Goal: Task Accomplishment & Management: Manage account settings

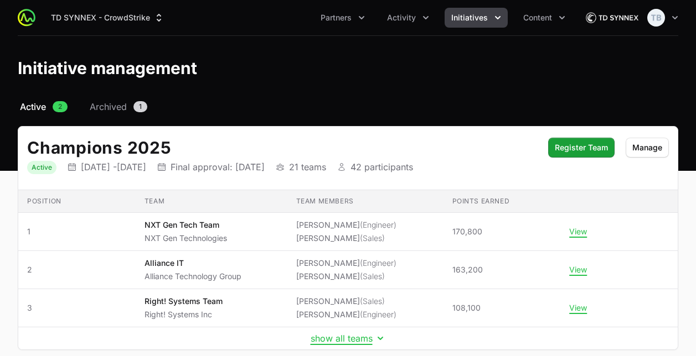
scroll to position [135, 0]
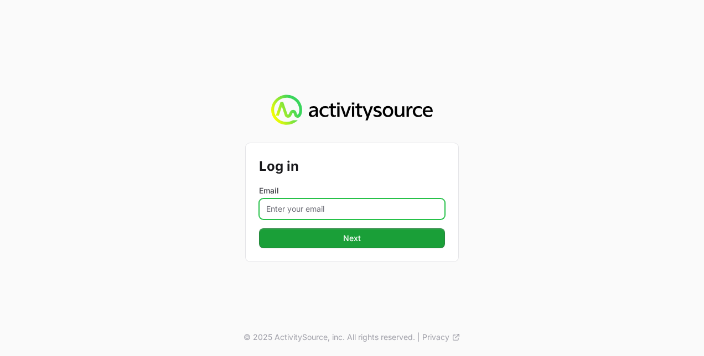
drag, startPoint x: 345, startPoint y: 202, endPoint x: 344, endPoint y: 208, distance: 6.2
click at [345, 206] on input "Email" at bounding box center [352, 209] width 186 height 21
type input "[PERSON_NAME][EMAIL_ADDRESS][PERSON_NAME][DOMAIN_NAME]"
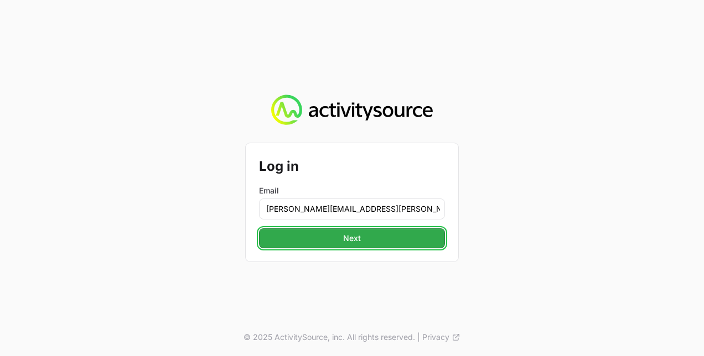
click at [333, 242] on span "Next" at bounding box center [352, 238] width 173 height 13
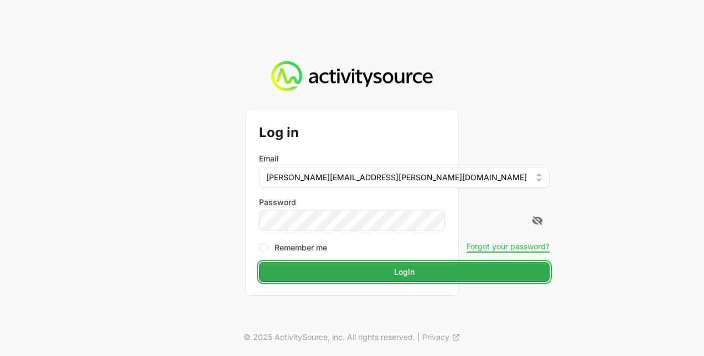
click at [337, 268] on span "Login" at bounding box center [404, 272] width 277 height 13
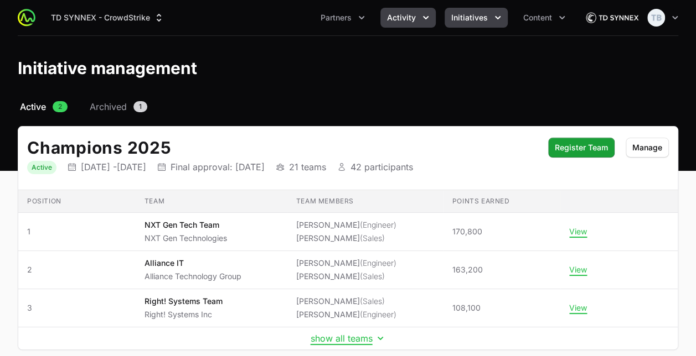
click at [405, 18] on span "Activity" at bounding box center [401, 17] width 29 height 11
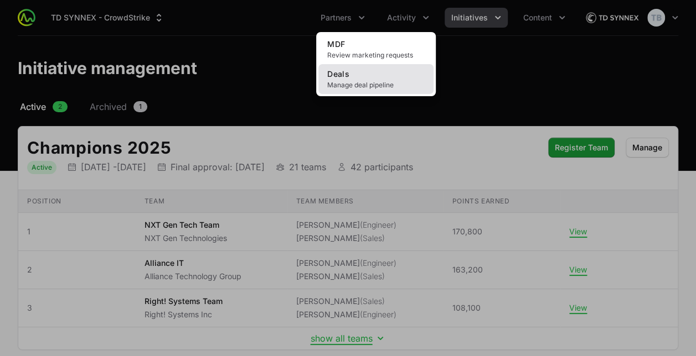
click at [361, 84] on span "Manage deal pipeline" at bounding box center [375, 85] width 97 height 9
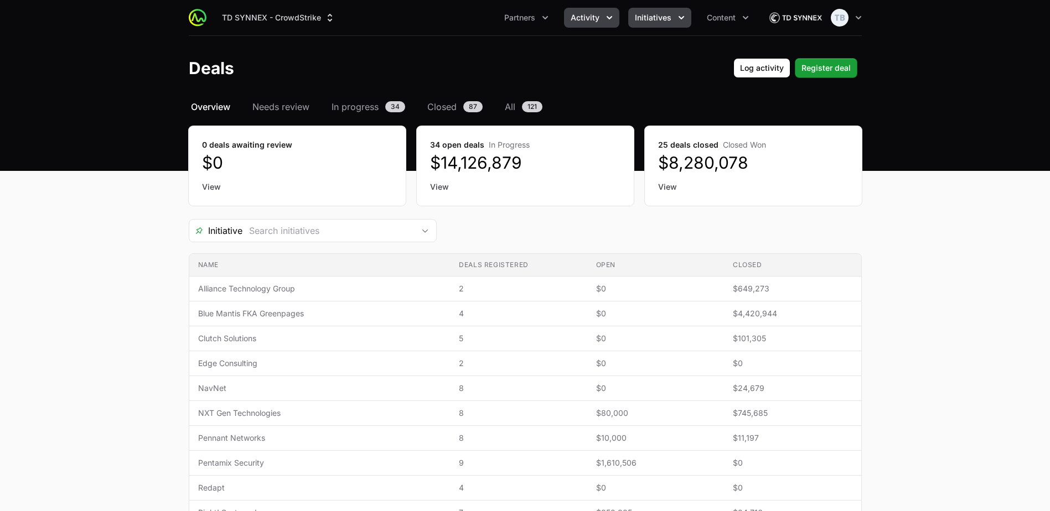
click at [645, 16] on button "Initiatives" at bounding box center [659, 18] width 63 height 20
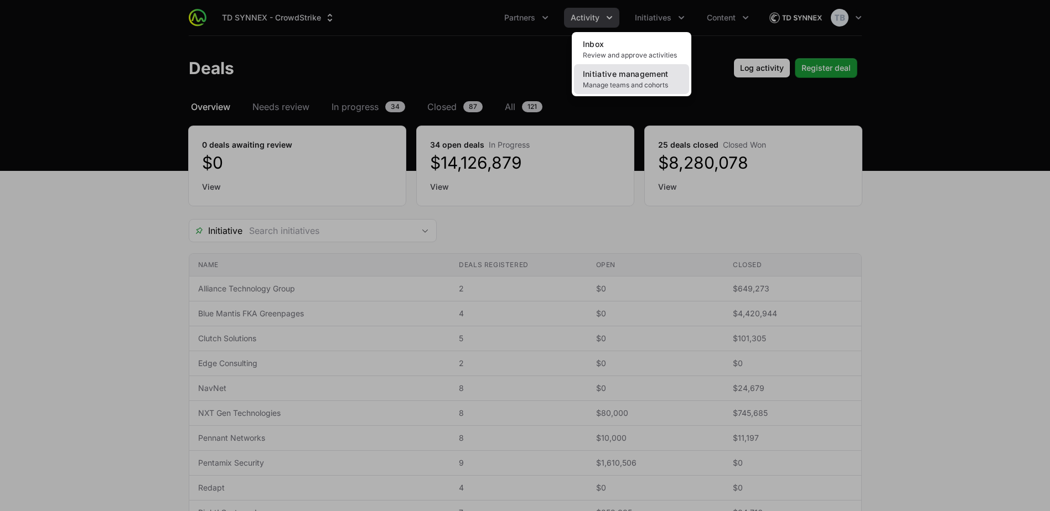
click at [629, 78] on span "Initiative management" at bounding box center [626, 73] width 86 height 9
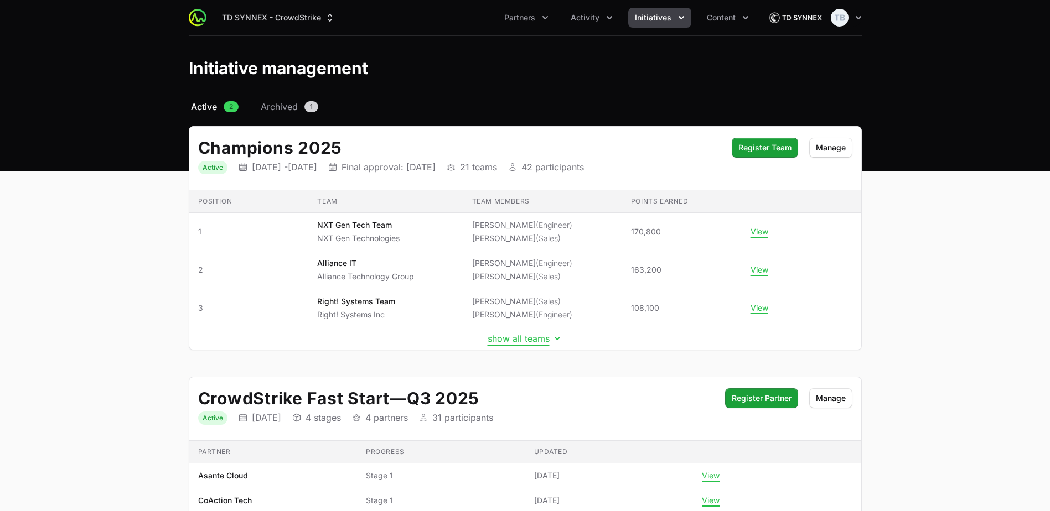
click at [505, 338] on button "show all teams" at bounding box center [524, 338] width 75 height 11
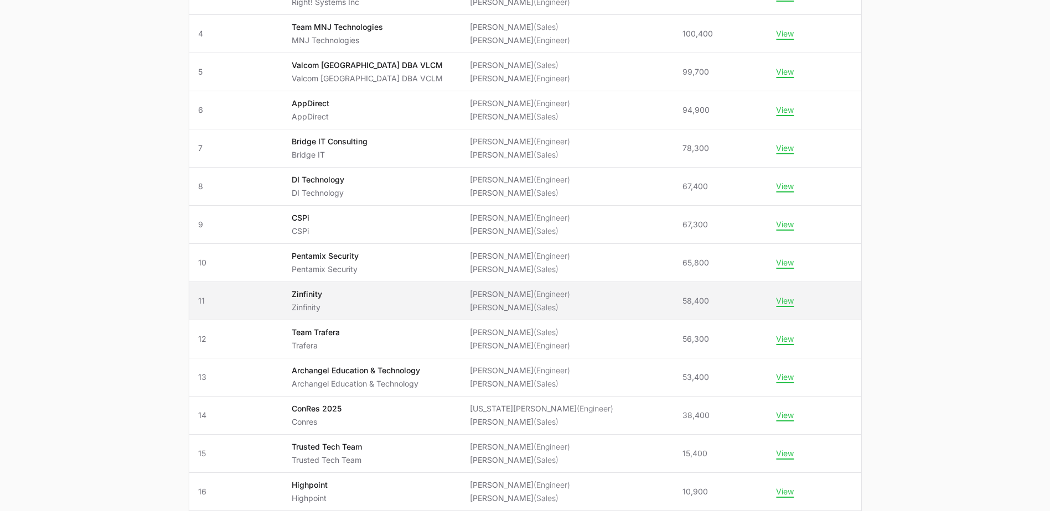
scroll to position [332, 0]
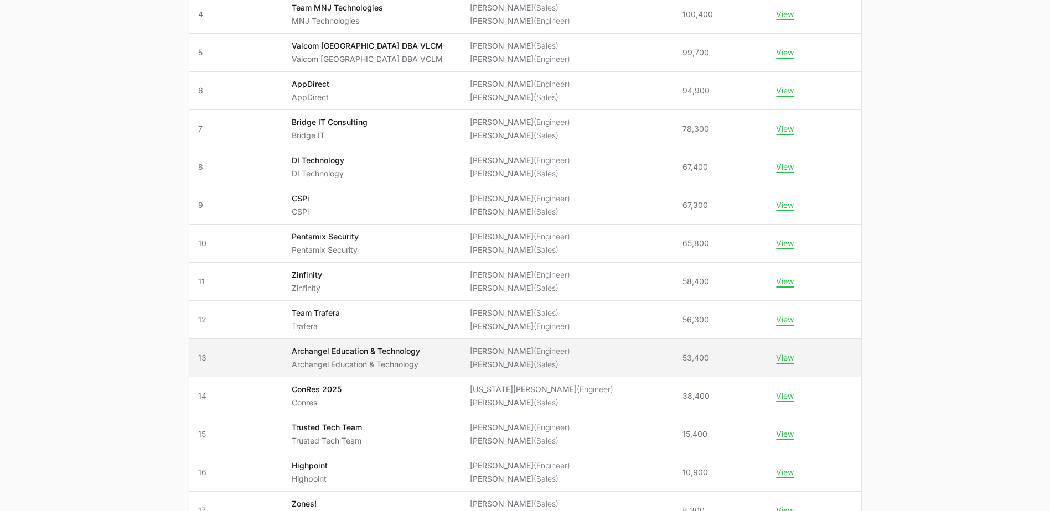
click at [344, 349] on p "Archangel Education & Technology" at bounding box center [356, 351] width 128 height 11
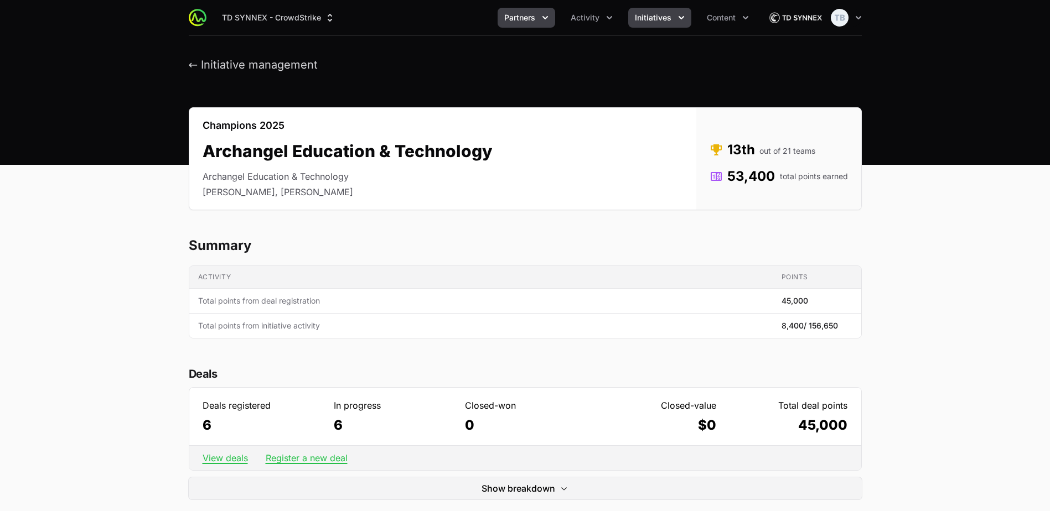
click at [535, 18] on span "Partners" at bounding box center [519, 17] width 31 height 11
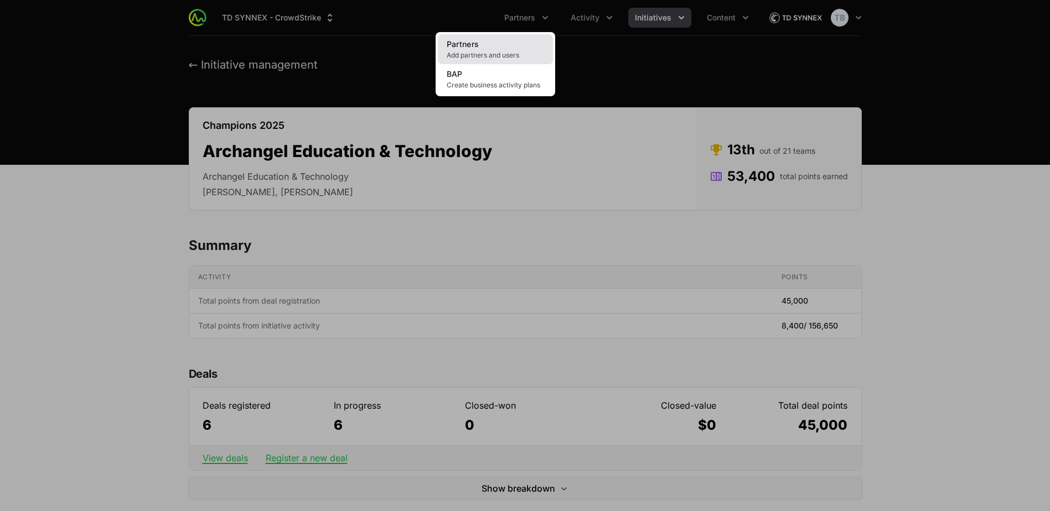
click at [501, 37] on link "Partners Add partners and users" at bounding box center [495, 49] width 115 height 30
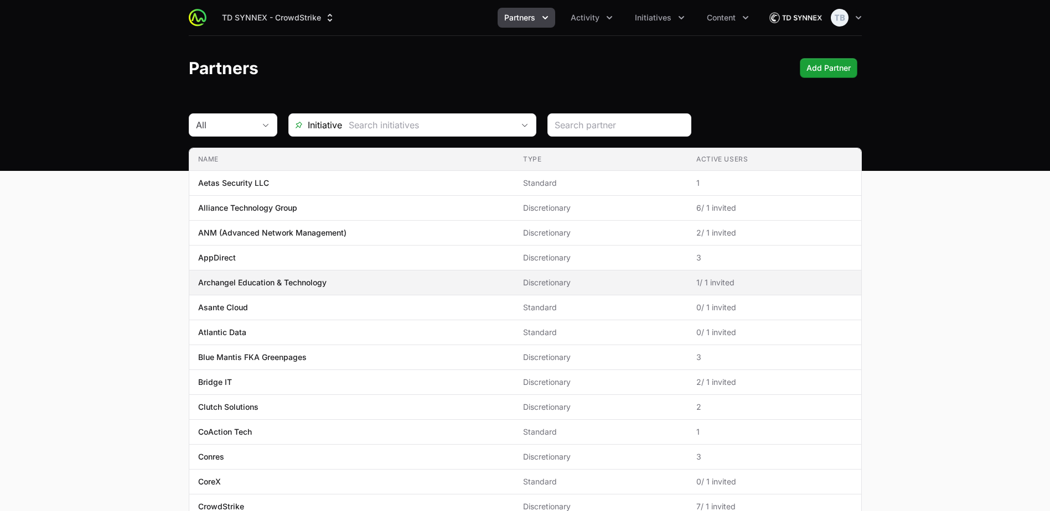
click at [246, 281] on p "Archangel Education & Technology" at bounding box center [262, 282] width 128 height 11
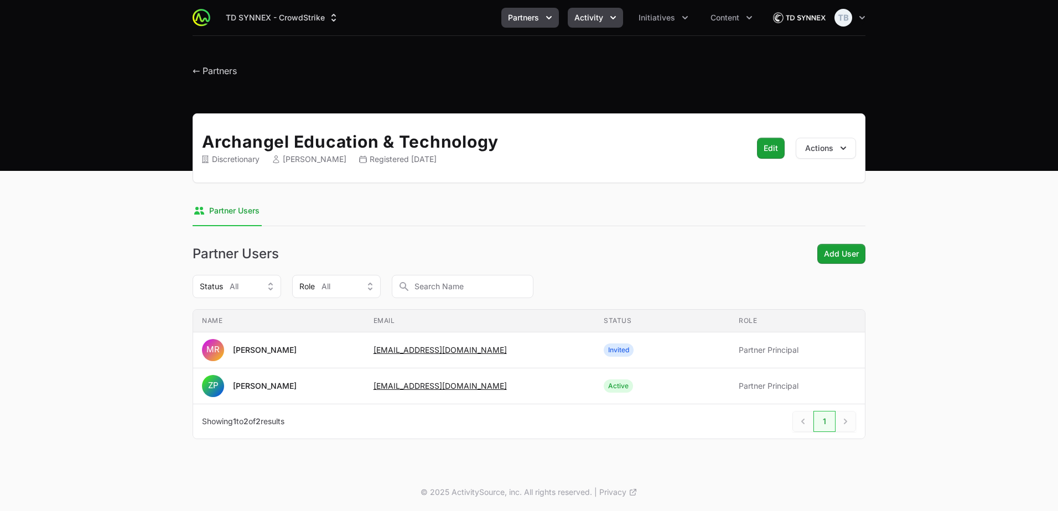
click at [605, 13] on button "Activity" at bounding box center [595, 18] width 55 height 20
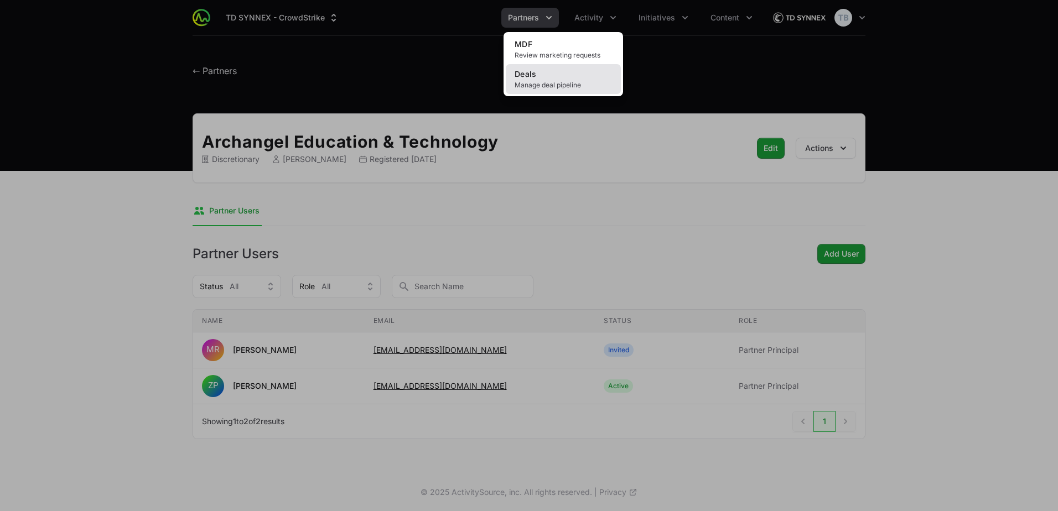
click at [579, 84] on span "Manage deal pipeline" at bounding box center [563, 85] width 97 height 9
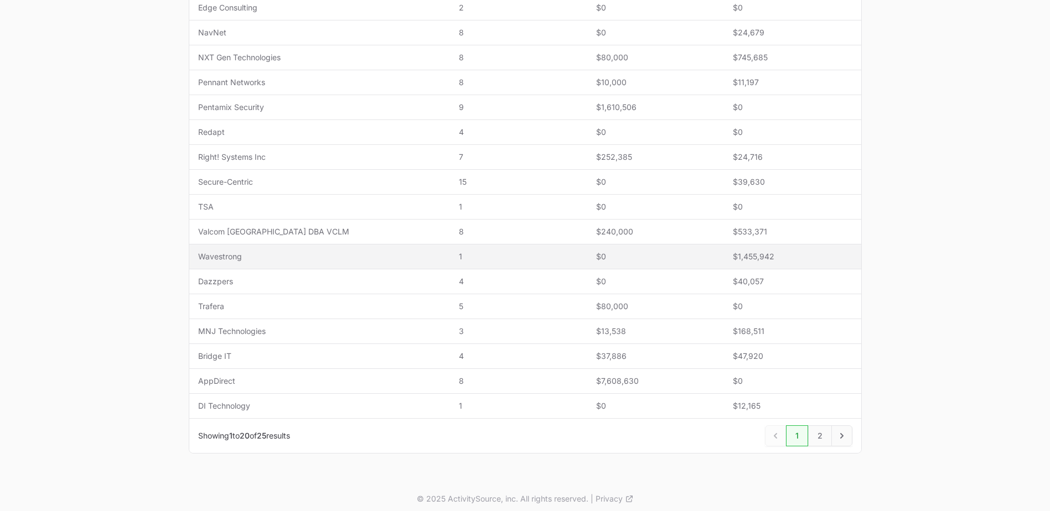
scroll to position [362, 0]
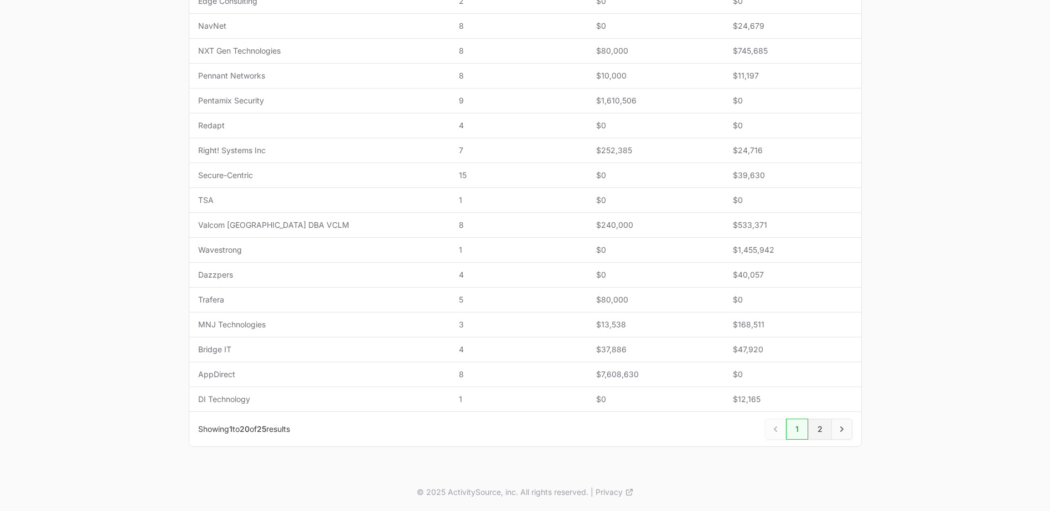
click at [703, 356] on link "2" at bounding box center [820, 429] width 24 height 21
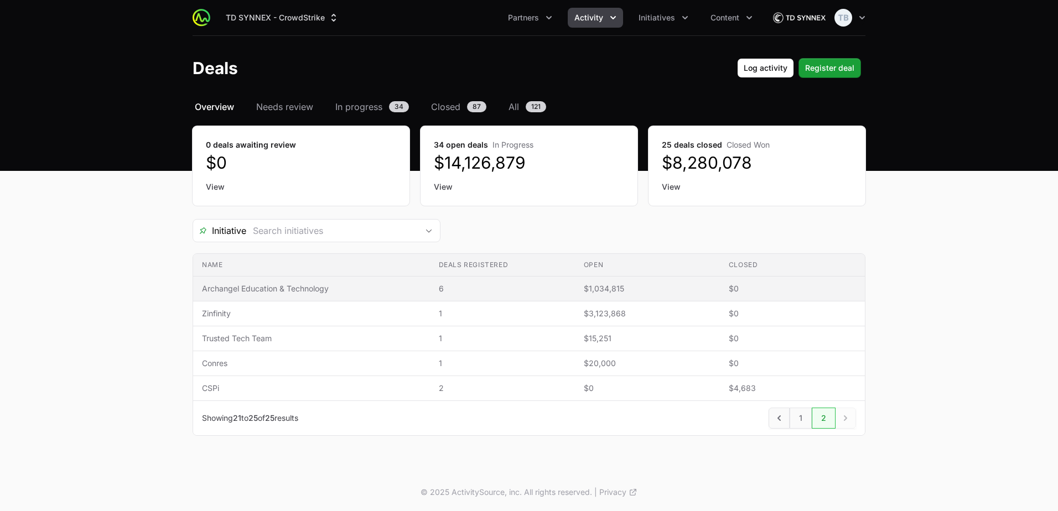
click at [320, 288] on span "Archangel Education & Technology" at bounding box center [311, 288] width 219 height 11
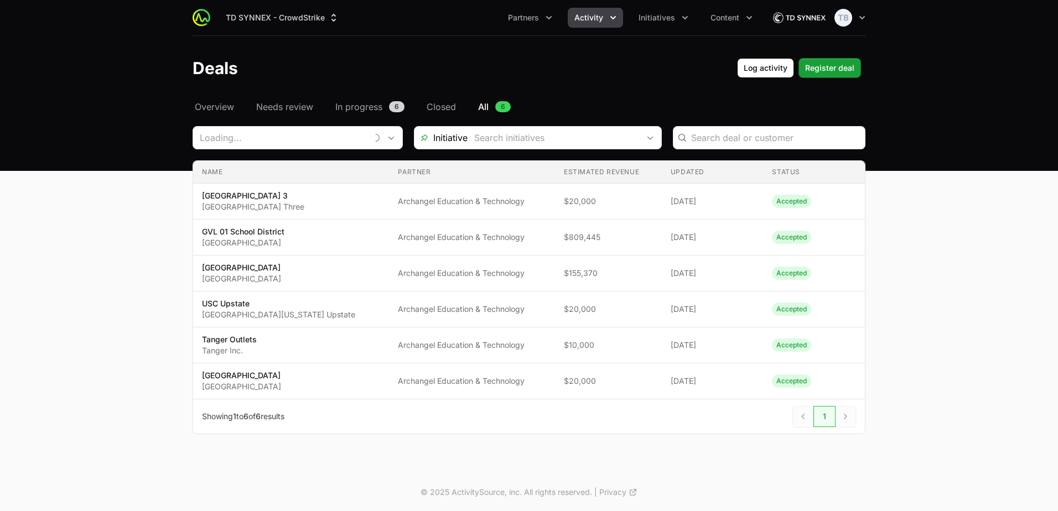
type input "Archangel Education & Technology"
click at [703, 72] on span "Register deal" at bounding box center [829, 67] width 49 height 13
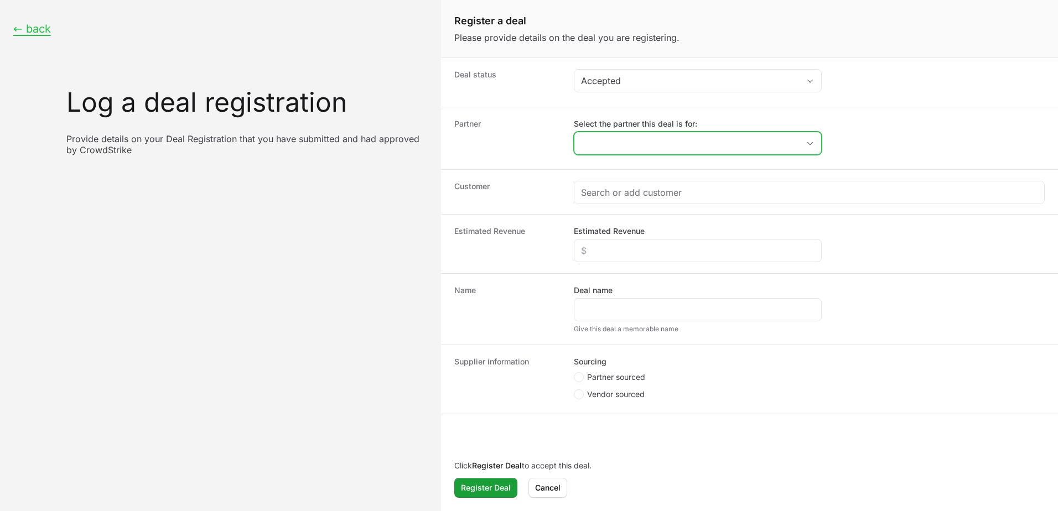
click at [639, 145] on input "Select the partner this deal is for:" at bounding box center [686, 143] width 225 height 22
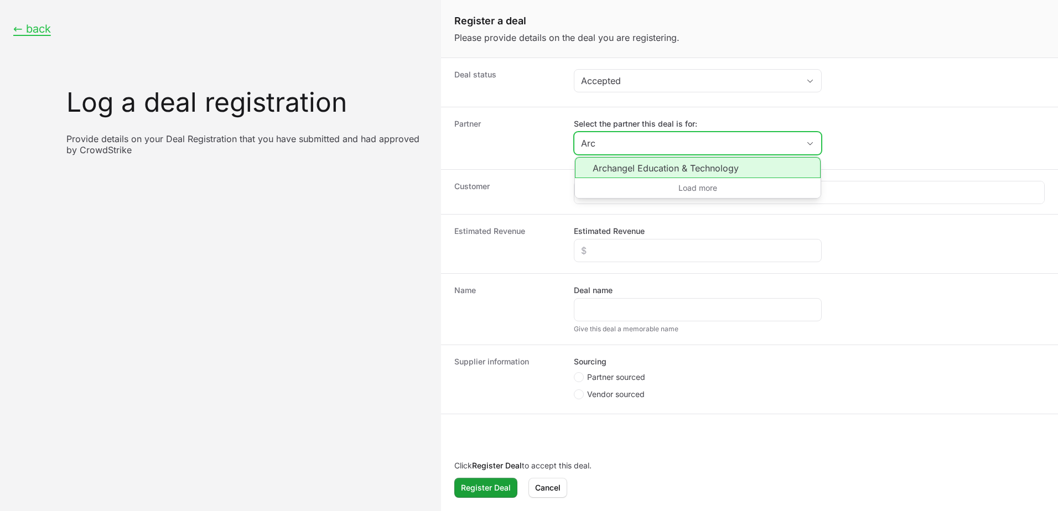
click at [703, 168] on li "Archangel Education & Technology" at bounding box center [698, 167] width 246 height 21
type input "Archangel Education & Technology"
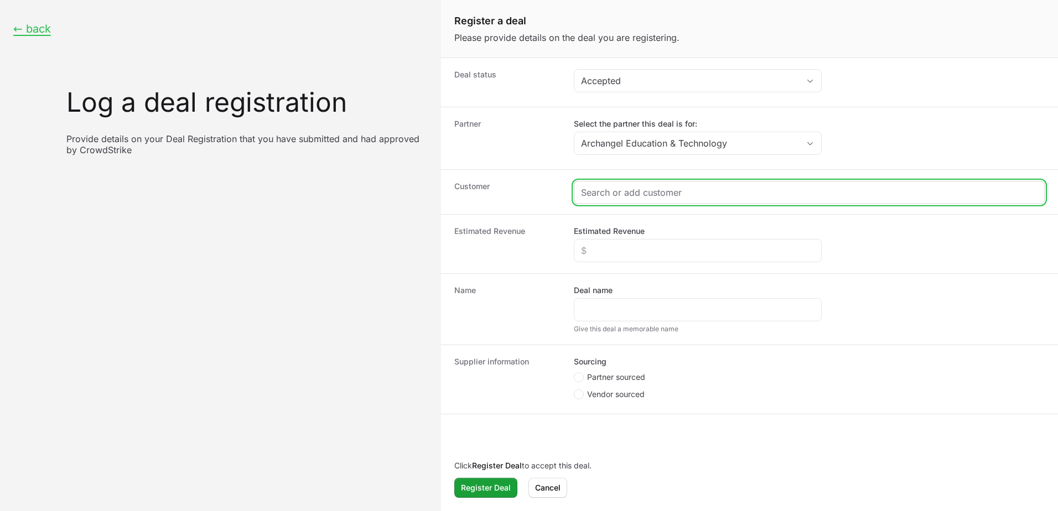
click at [684, 192] on input "Create activity form" at bounding box center [809, 192] width 456 height 13
click at [632, 198] on input "Create activity form" at bounding box center [809, 192] width 456 height 13
paste input "[PERSON_NAME] ISD"
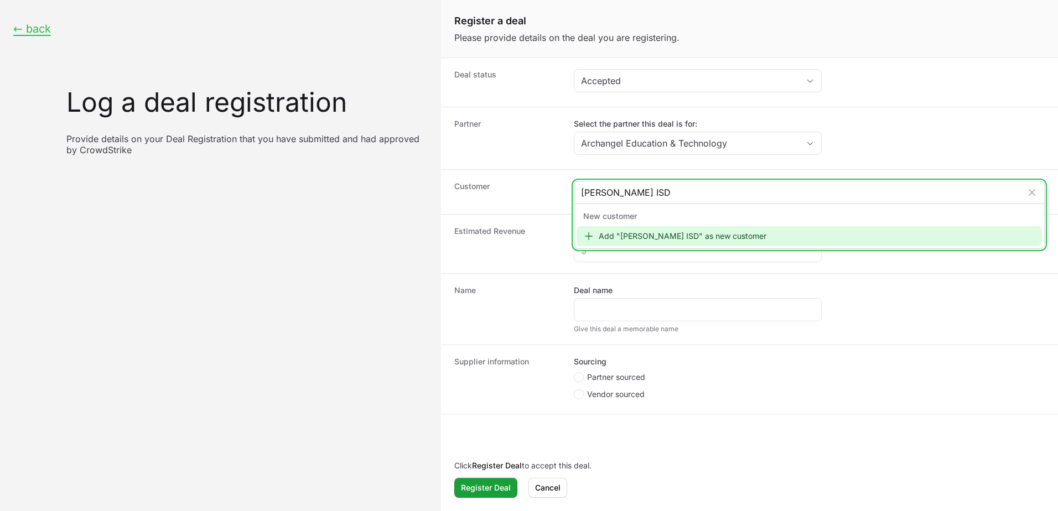
type input "[PERSON_NAME] ISD"
click at [604, 235] on div "Add "[PERSON_NAME] ISD" as new customer" at bounding box center [809, 236] width 465 height 20
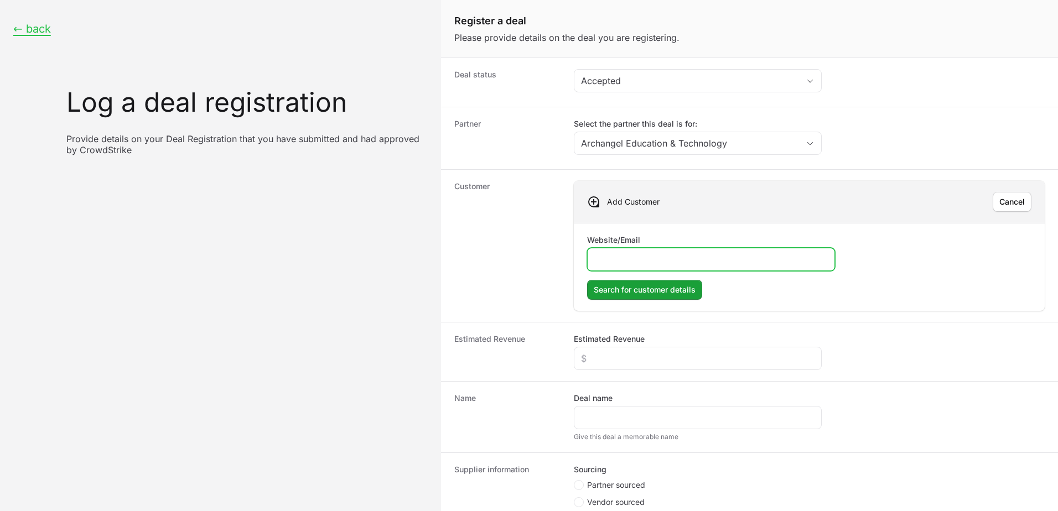
paste input "[URL][DOMAIN_NAME]"
type input "[URL][DOMAIN_NAME]"
click at [682, 293] on span "Search for customer details" at bounding box center [645, 289] width 102 height 13
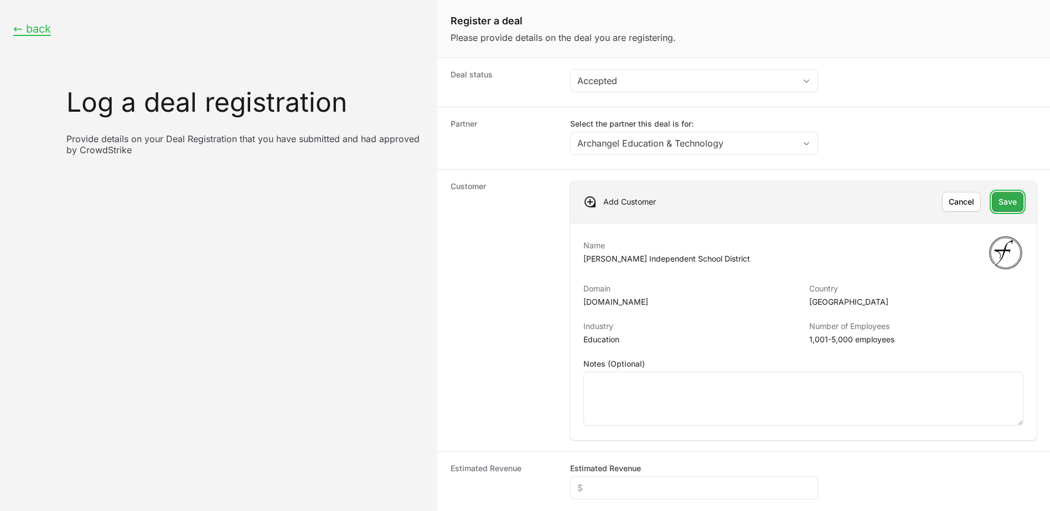
click at [703, 205] on span "Save" at bounding box center [1007, 201] width 18 height 13
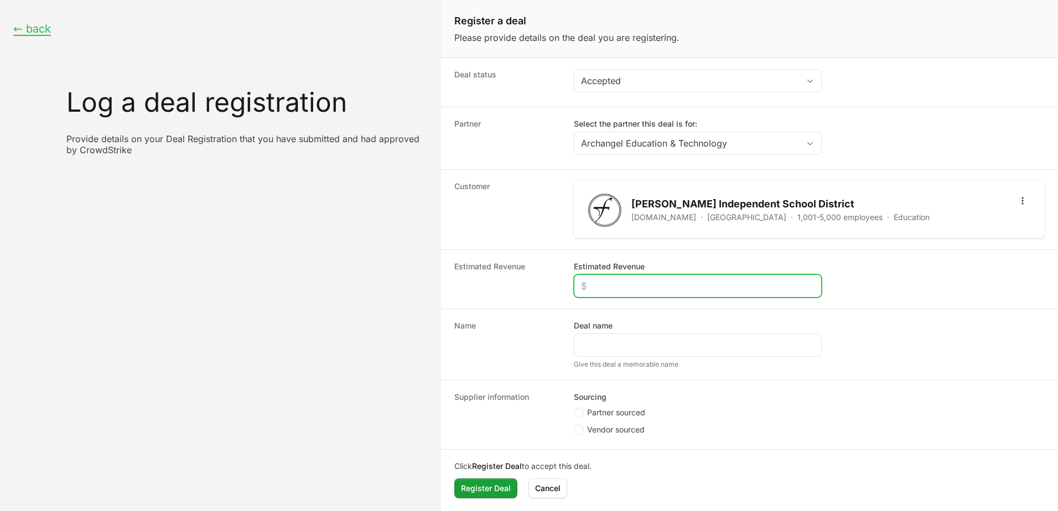
click at [637, 284] on input "Estimated Revenue" at bounding box center [697, 285] width 233 height 13
click at [649, 284] on input "Estimated Revenue" at bounding box center [697, 285] width 233 height 13
type input "$20,000"
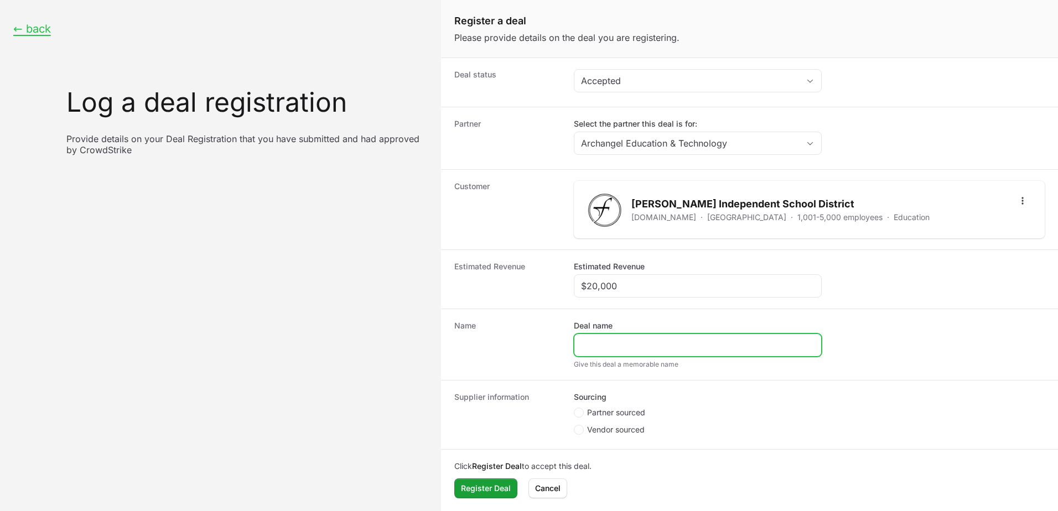
click at [637, 345] on input "Deal name" at bounding box center [697, 345] width 233 height 13
paste input "[PERSON_NAME] Independent School District"
type input "[PERSON_NAME] Independent School District"
click at [593, 356] on span "Partner sourced" at bounding box center [616, 412] width 58 height 11
click at [575, 356] on input "Partner sourced" at bounding box center [574, 408] width 1 height 1
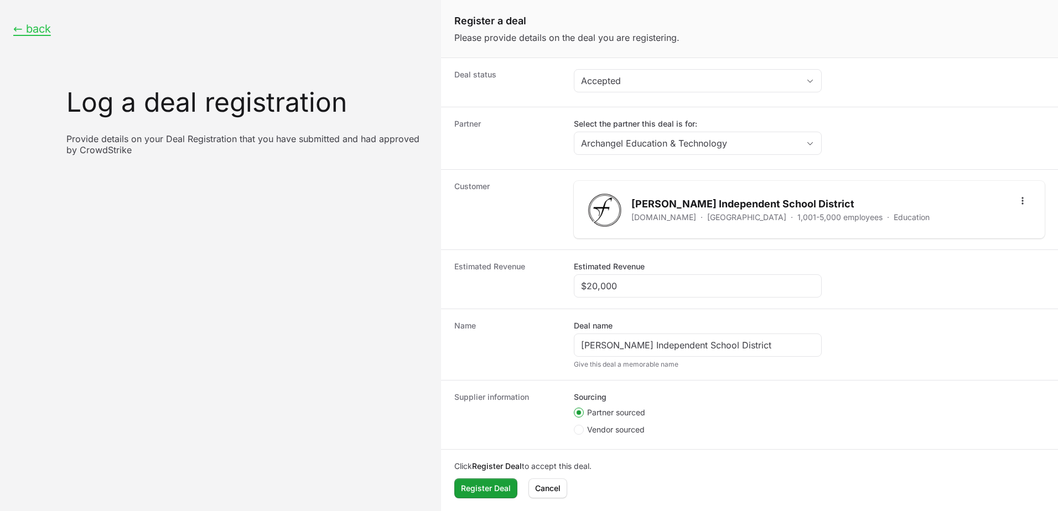
radio input "true"
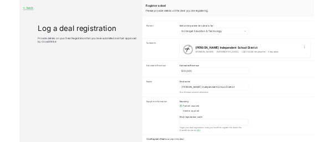
scroll to position [67, 0]
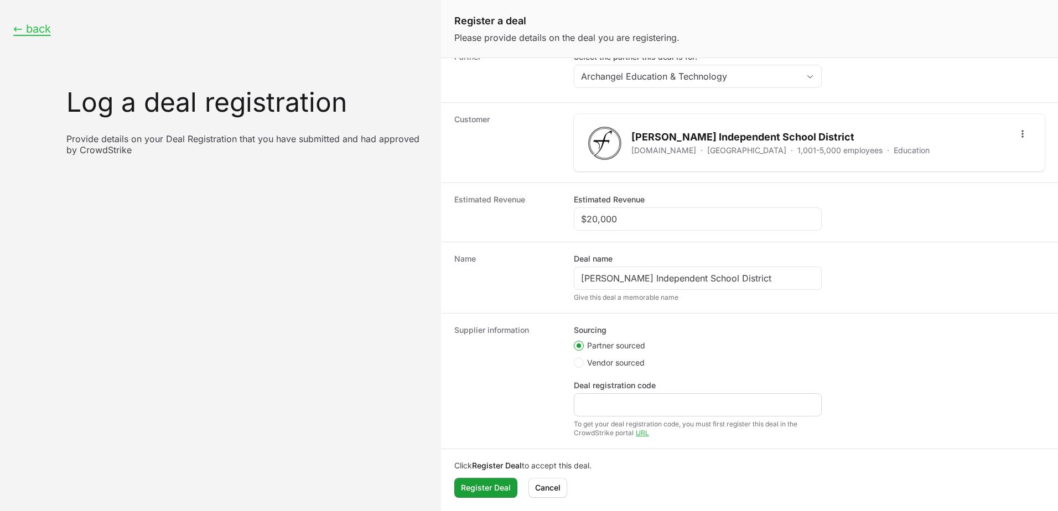
click at [642, 356] on div "Deal registration code" at bounding box center [698, 398] width 248 height 37
drag, startPoint x: 642, startPoint y: 396, endPoint x: 638, endPoint y: 409, distance: 13.3
click at [638, 356] on input "Deal registration code" at bounding box center [697, 404] width 233 height 13
paste input "DR-c945d5fb"
type input "DR-c945d5fb"
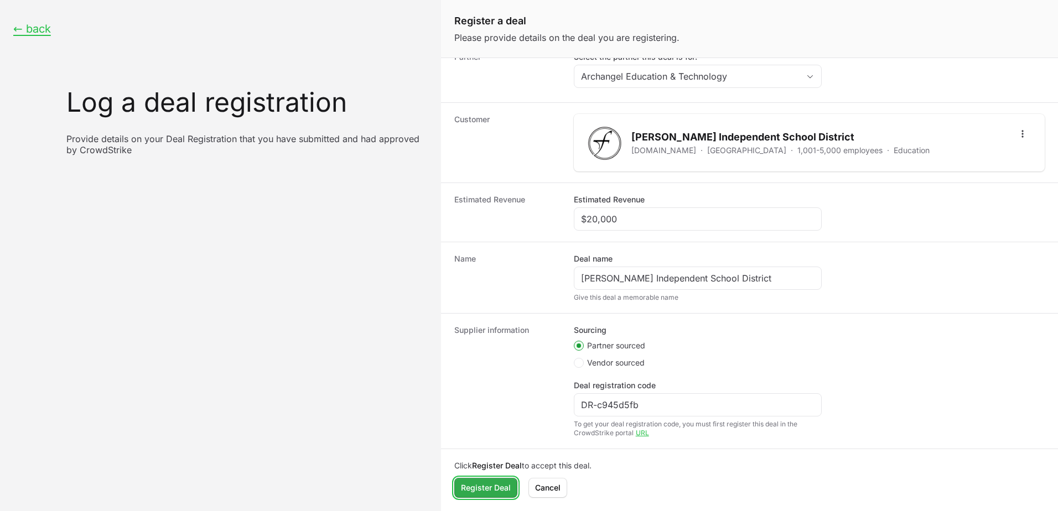
click at [480, 356] on span "Register Deal" at bounding box center [486, 487] width 50 height 13
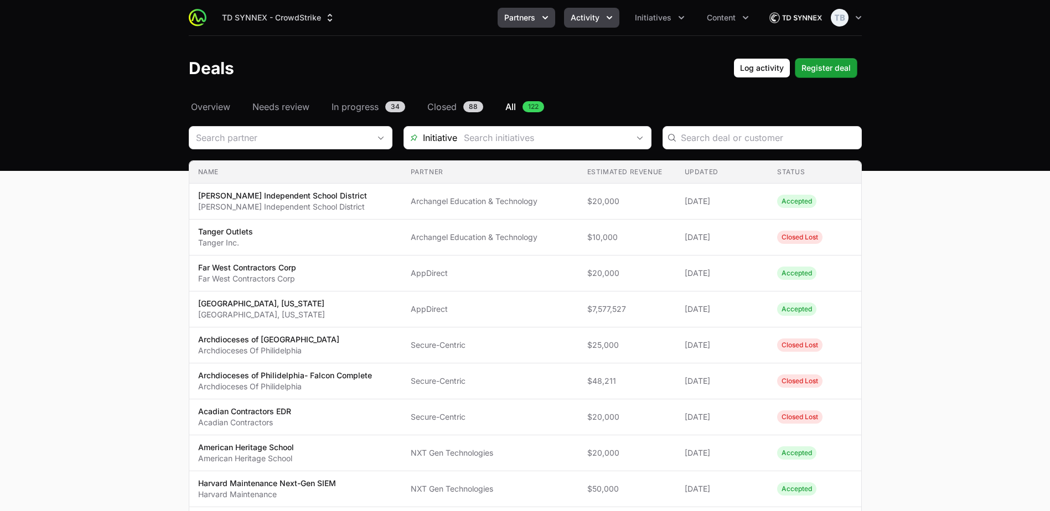
click at [519, 19] on span "Partners" at bounding box center [519, 17] width 31 height 11
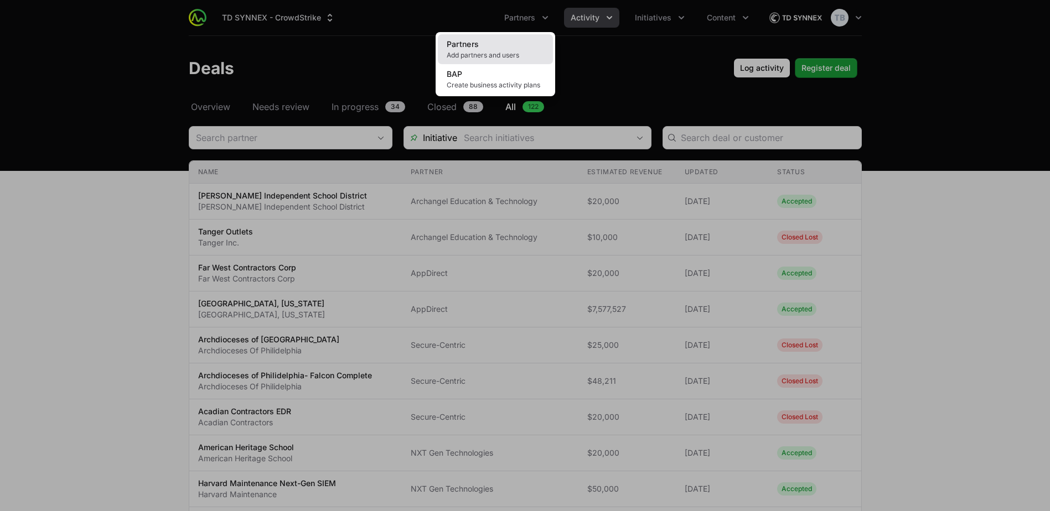
click at [497, 50] on link "Partners Add partners and users" at bounding box center [495, 49] width 115 height 30
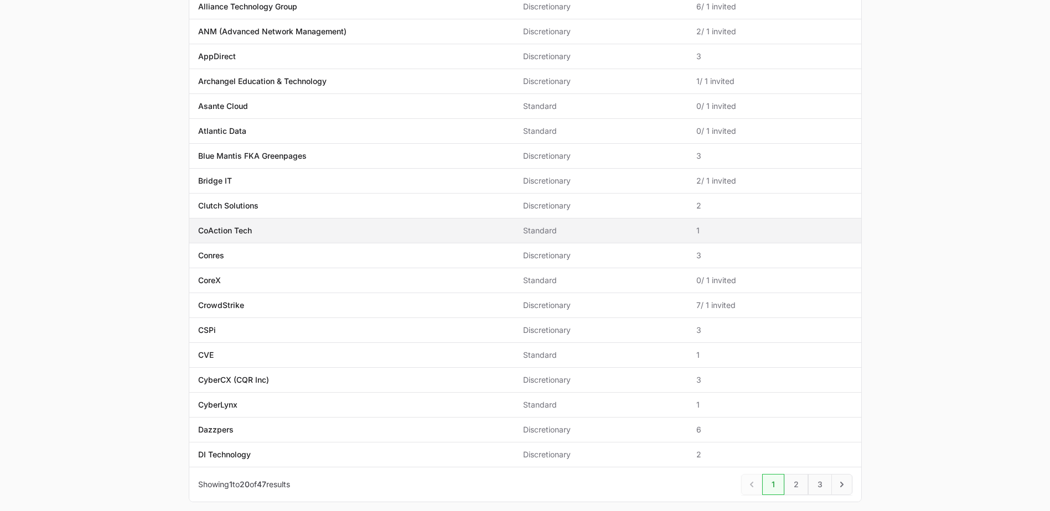
scroll to position [257, 0]
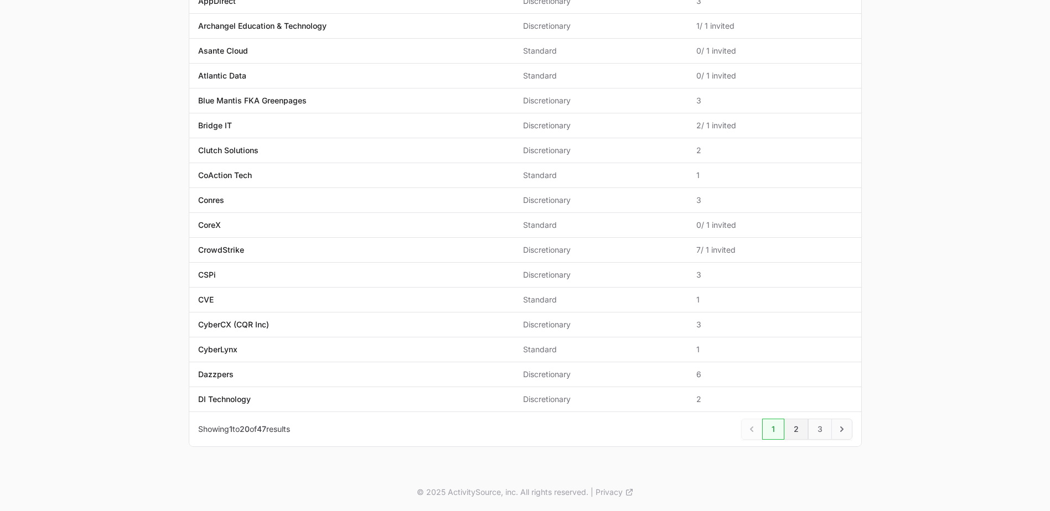
click at [703, 356] on link "2" at bounding box center [796, 429] width 24 height 21
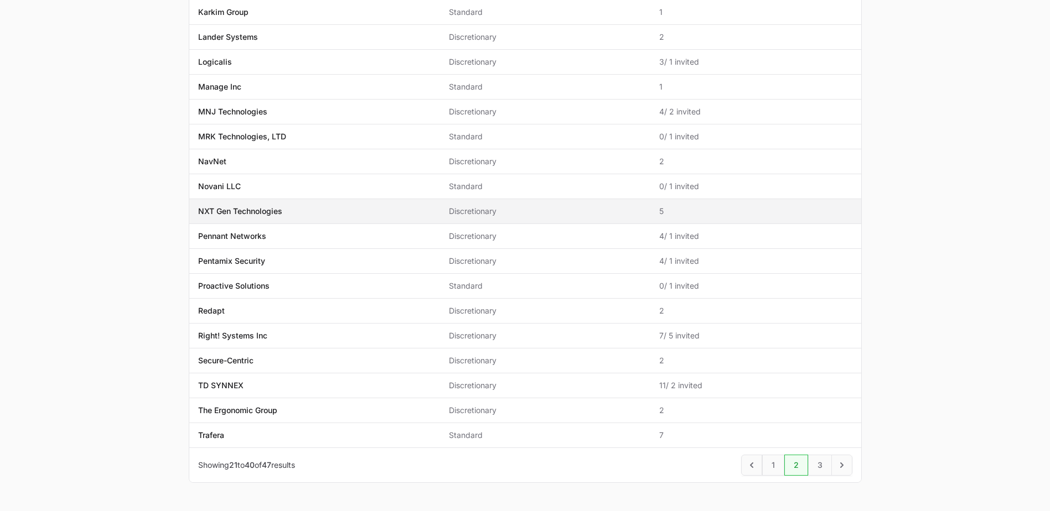
scroll to position [221, 0]
click at [703, 356] on link "3" at bounding box center [820, 464] width 24 height 21
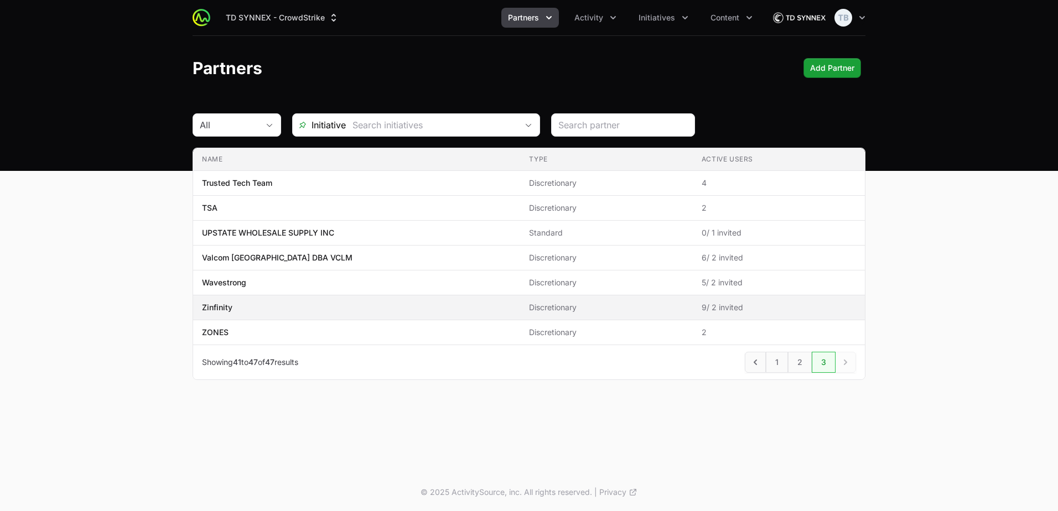
click at [286, 316] on td "Name Zinfinity" at bounding box center [356, 307] width 327 height 25
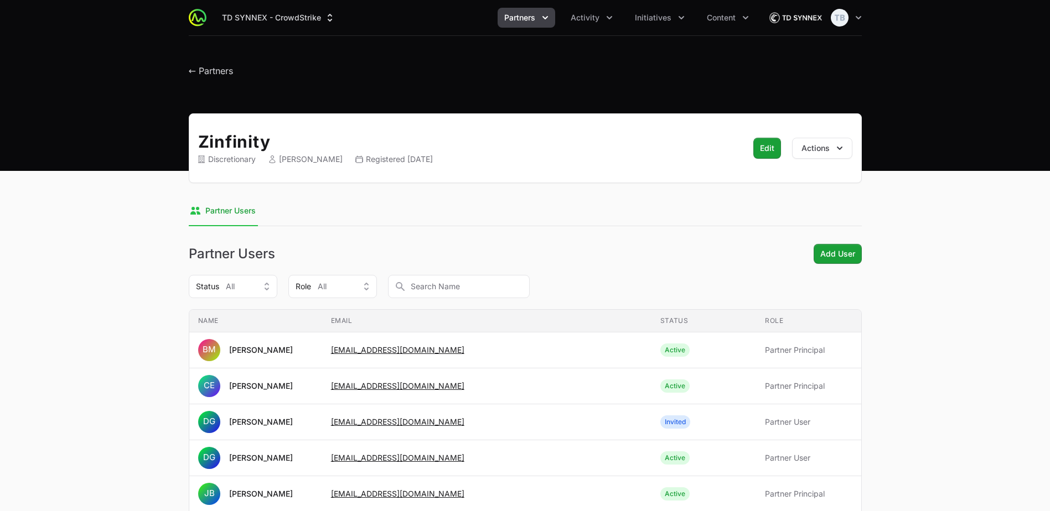
click at [604, 28] on div "TD SYNNEX - CrowdStrike Partners Activity Initiatives Content Open user menu Op…" at bounding box center [525, 17] width 673 height 35
click at [598, 24] on button "Activity" at bounding box center [591, 18] width 55 height 20
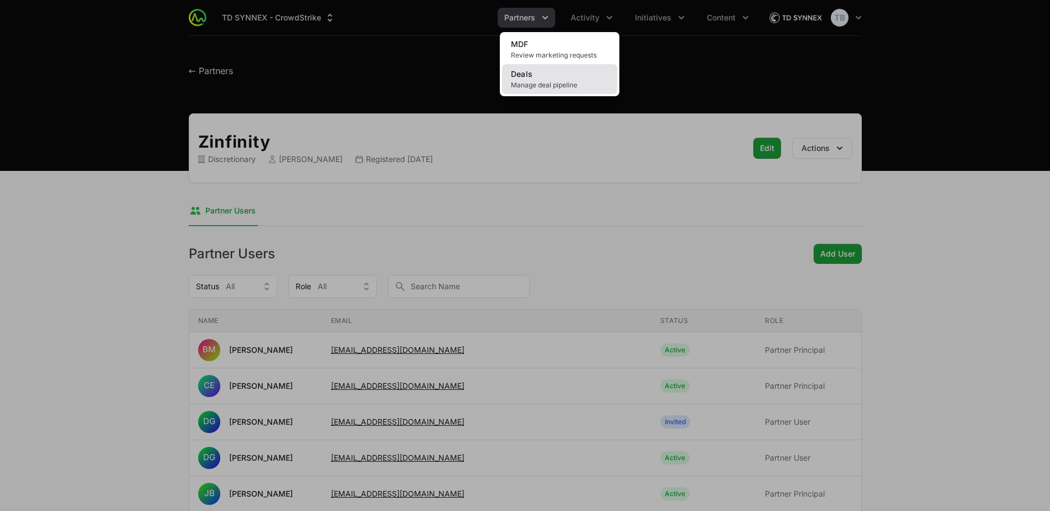
click at [573, 78] on link "Deals Manage deal pipeline" at bounding box center [559, 79] width 115 height 30
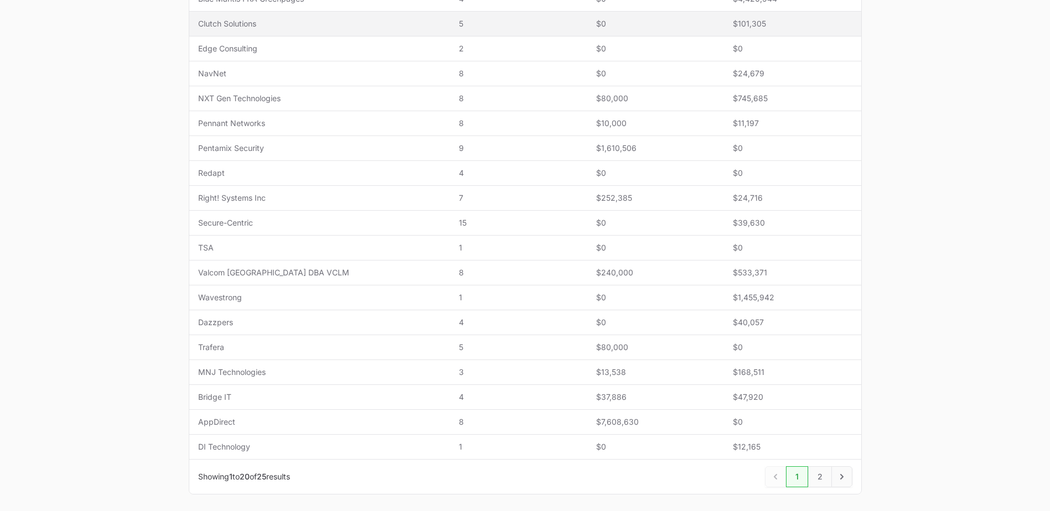
scroll to position [332, 0]
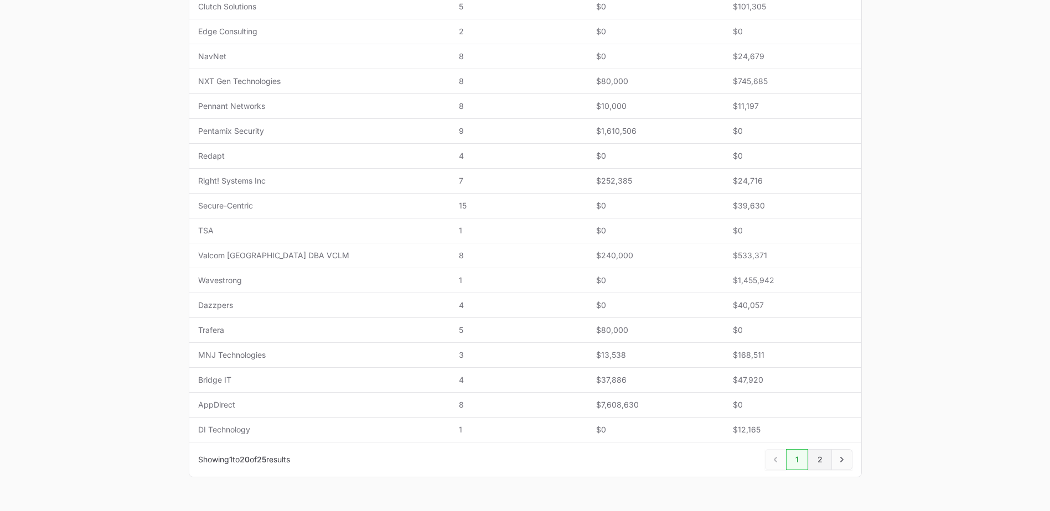
click at [703, 356] on link "2" at bounding box center [820, 459] width 24 height 21
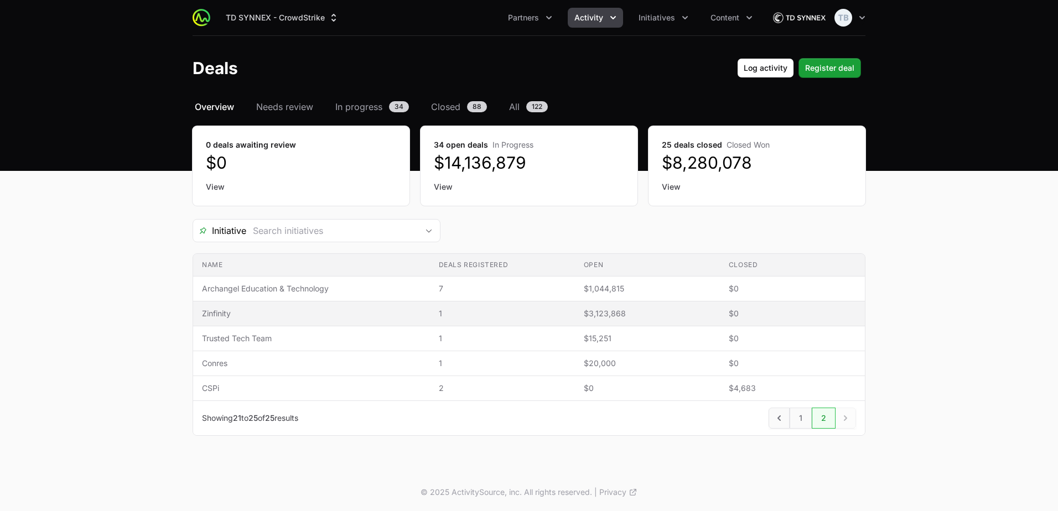
click at [278, 310] on span "Zinfinity" at bounding box center [311, 313] width 219 height 11
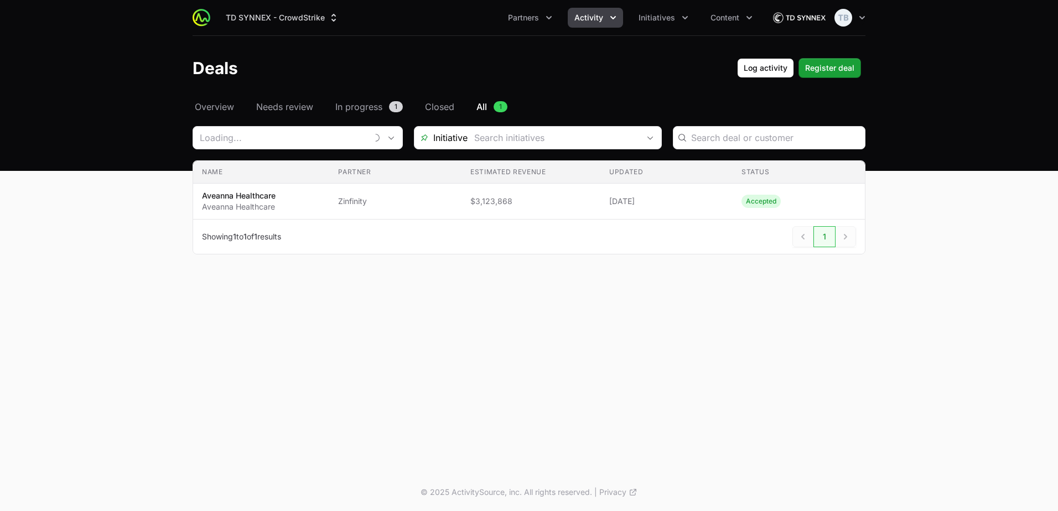
type input "Zinfinity"
click at [703, 142] on input "Deals Filters" at bounding box center [771, 137] width 174 height 13
type input "zones"
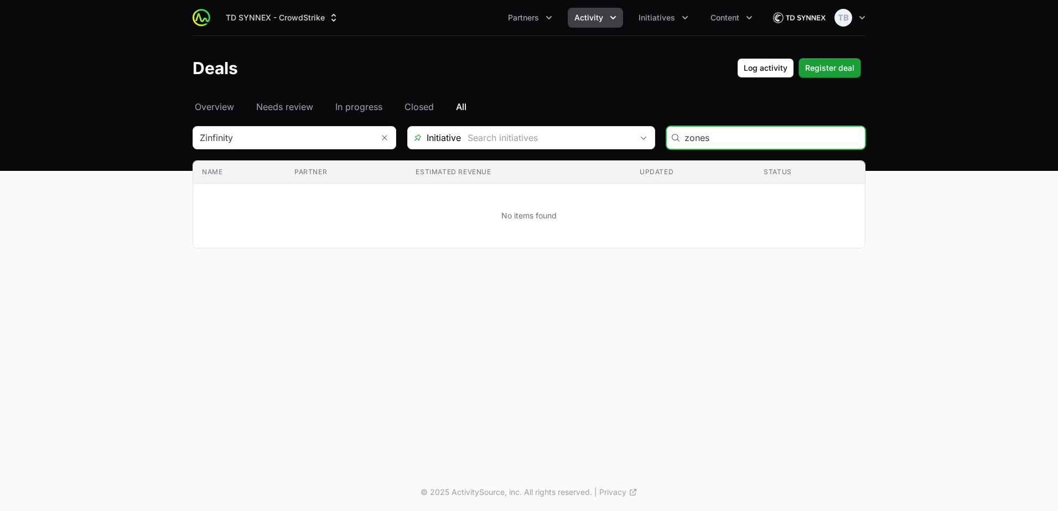
click at [703, 135] on input "zones" at bounding box center [771, 137] width 174 height 13
click at [377, 137] on button "Remove" at bounding box center [384, 138] width 22 height 22
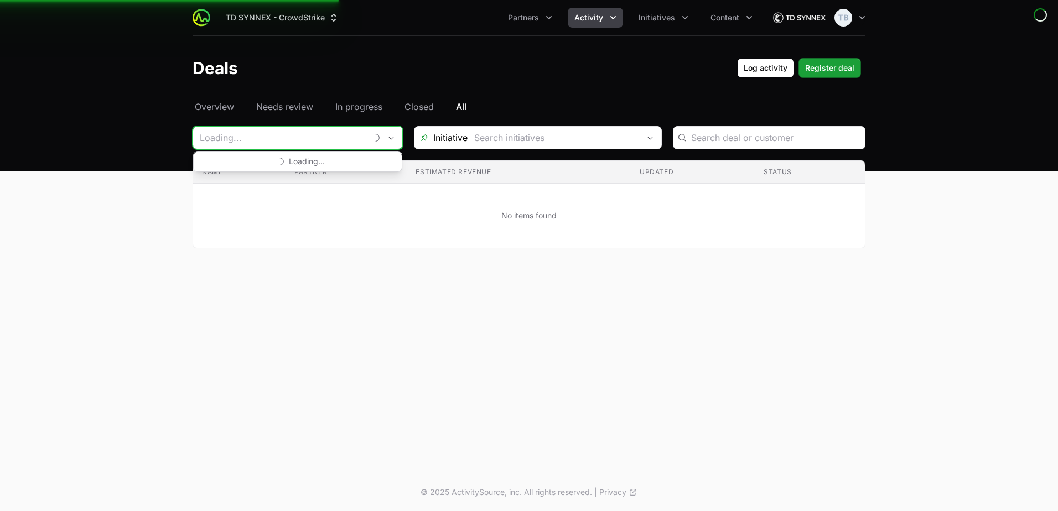
click at [365, 138] on input "Deals Filters" at bounding box center [280, 138] width 174 height 22
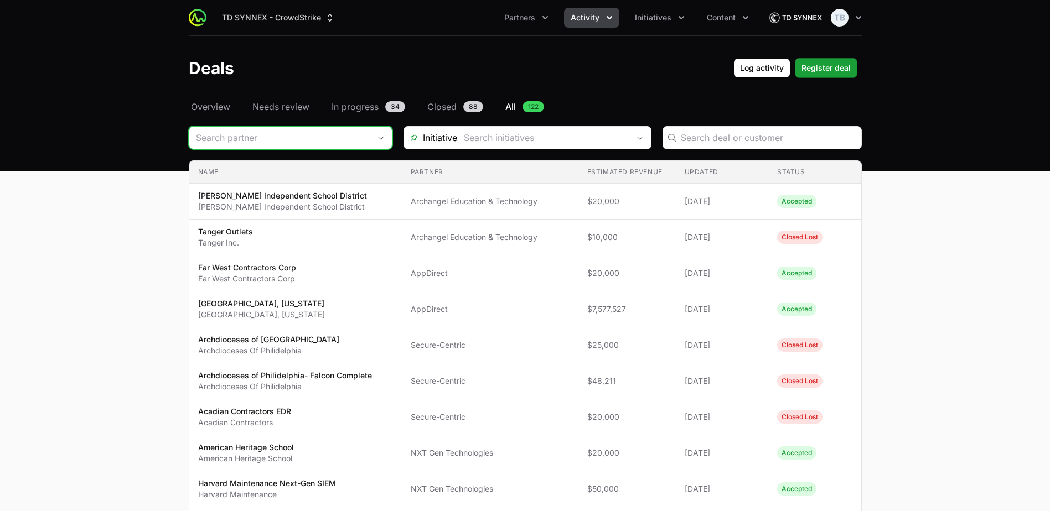
click at [289, 128] on input "Deals Filters" at bounding box center [279, 138] width 180 height 22
type input "Aetas Security LLC"
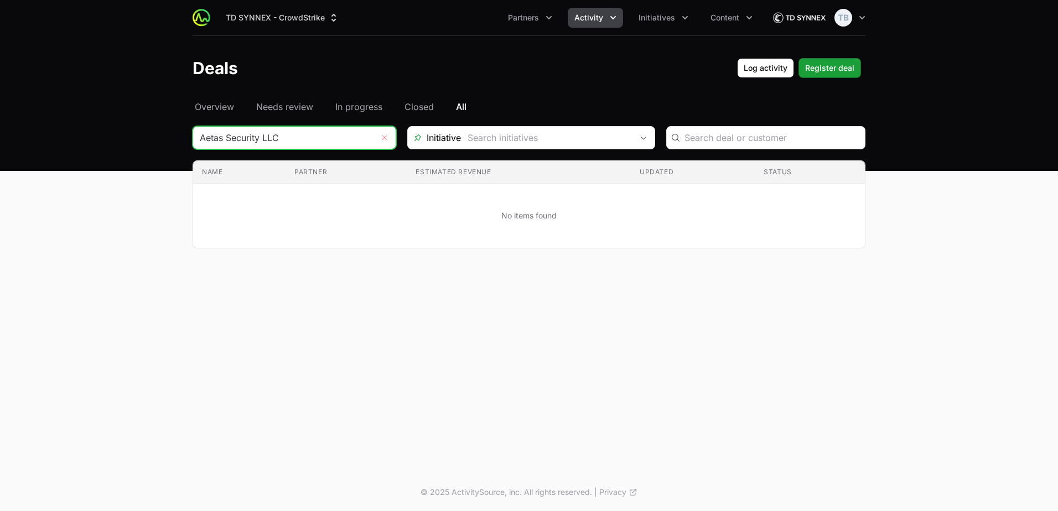
click at [384, 142] on icon "Remove" at bounding box center [384, 137] width 7 height 9
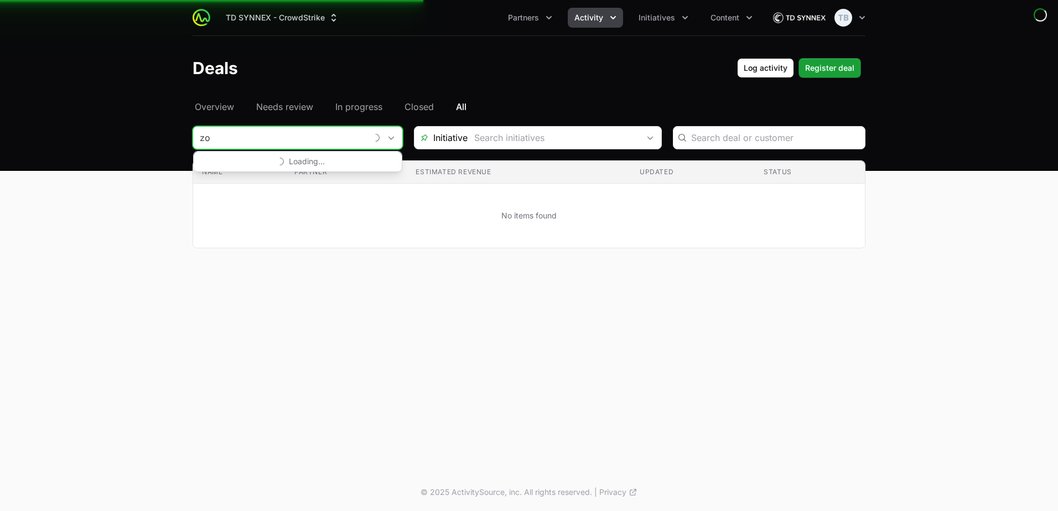
type input "zo"
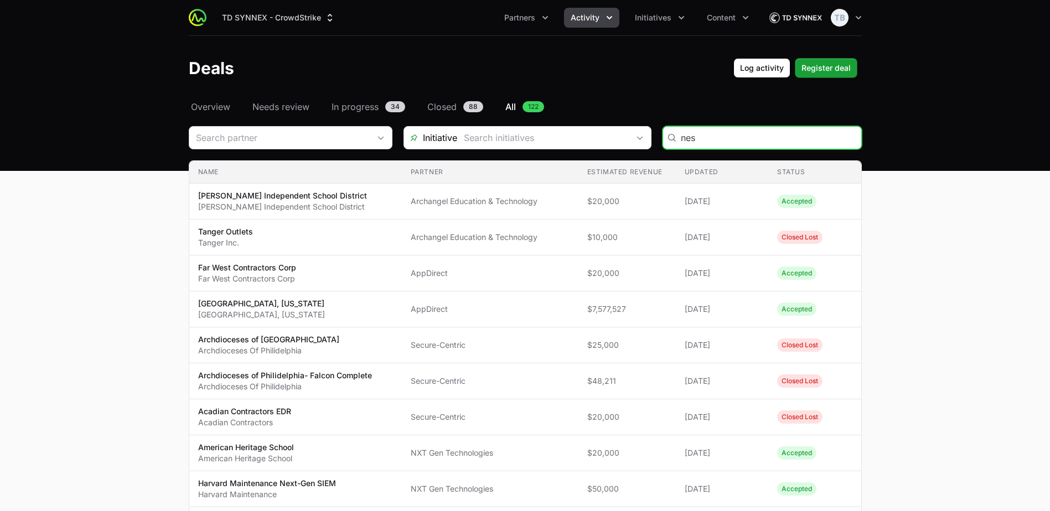
type input "nes"
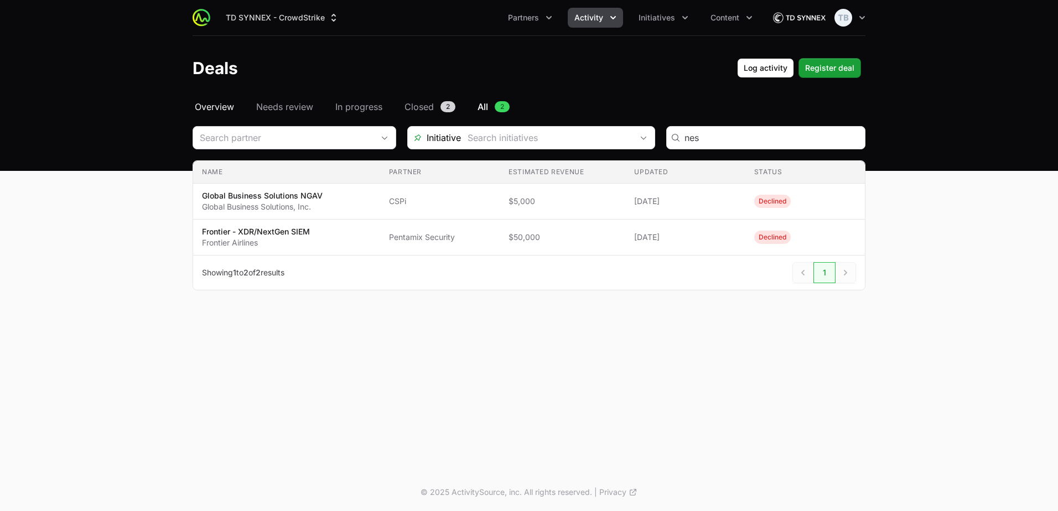
click at [211, 106] on span "Overview" at bounding box center [214, 106] width 39 height 13
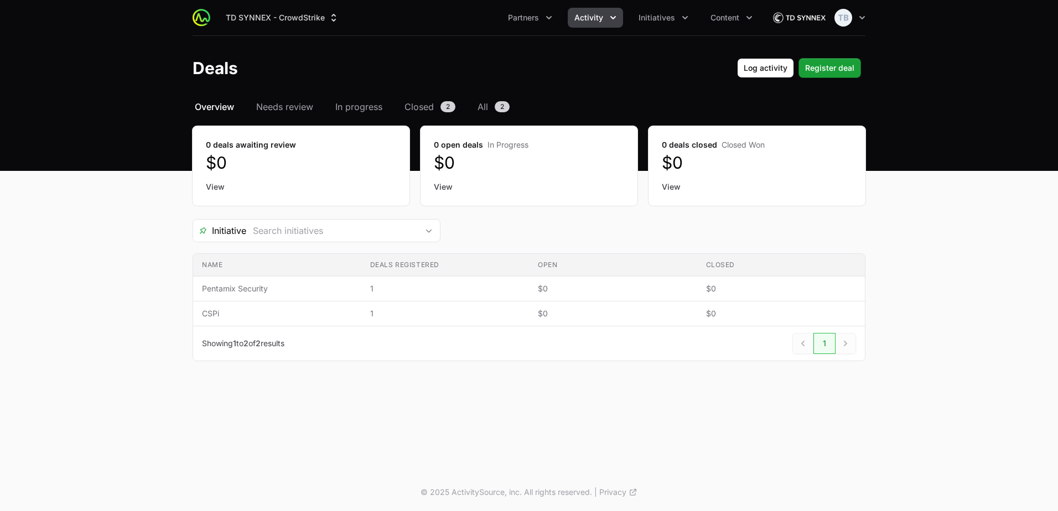
click at [606, 24] on button "Activity" at bounding box center [595, 18] width 55 height 20
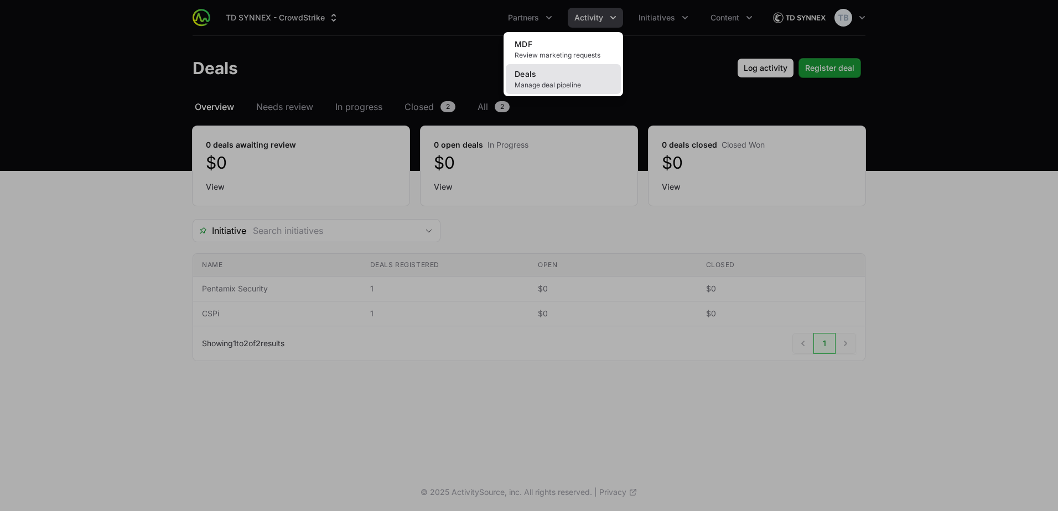
click at [598, 85] on span "Manage deal pipeline" at bounding box center [563, 85] width 97 height 9
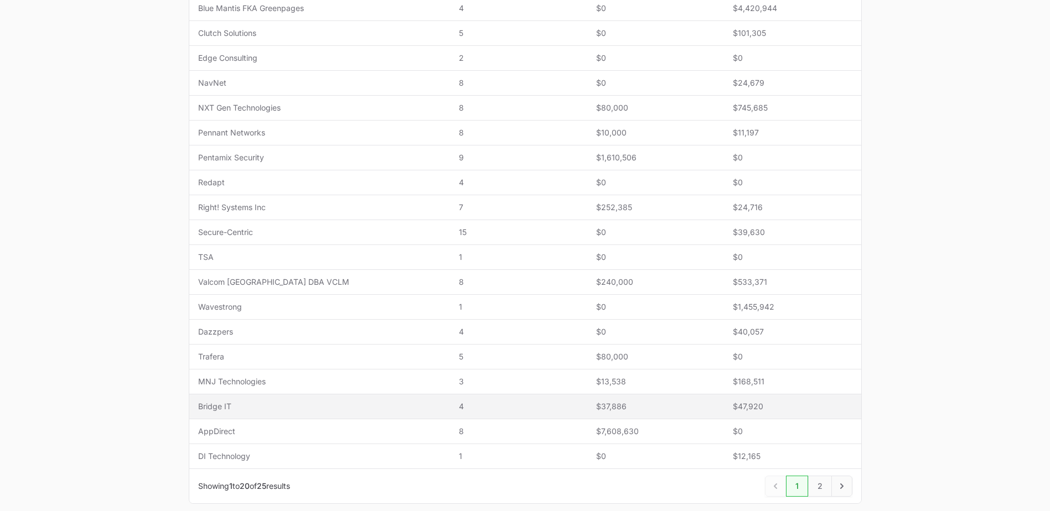
scroll to position [332, 0]
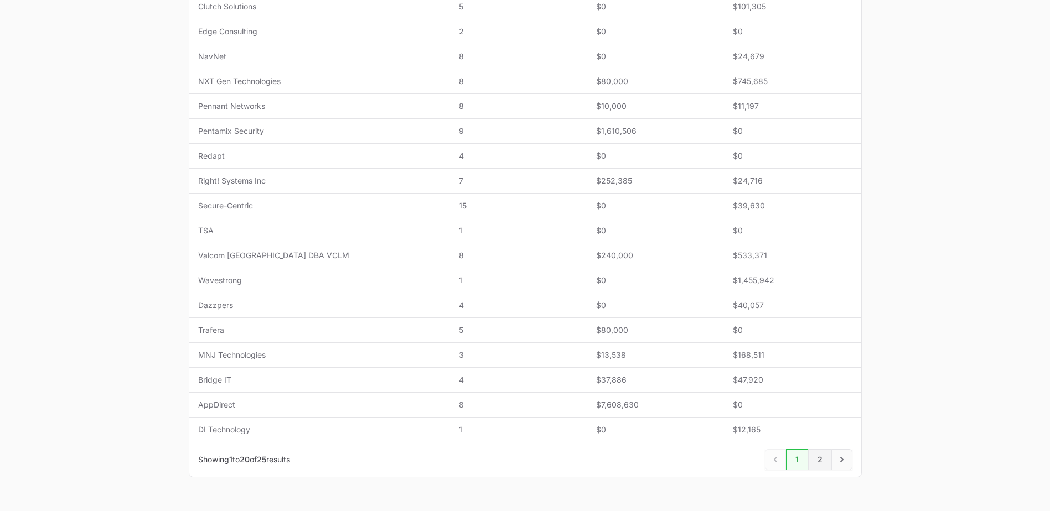
click at [703, 356] on link "2" at bounding box center [820, 459] width 24 height 21
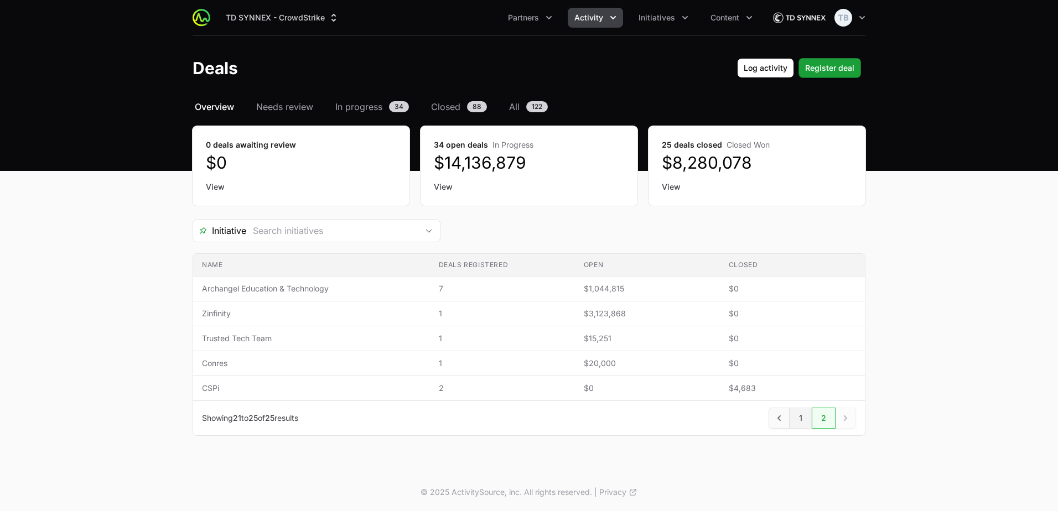
click at [703, 356] on link "1" at bounding box center [801, 418] width 22 height 21
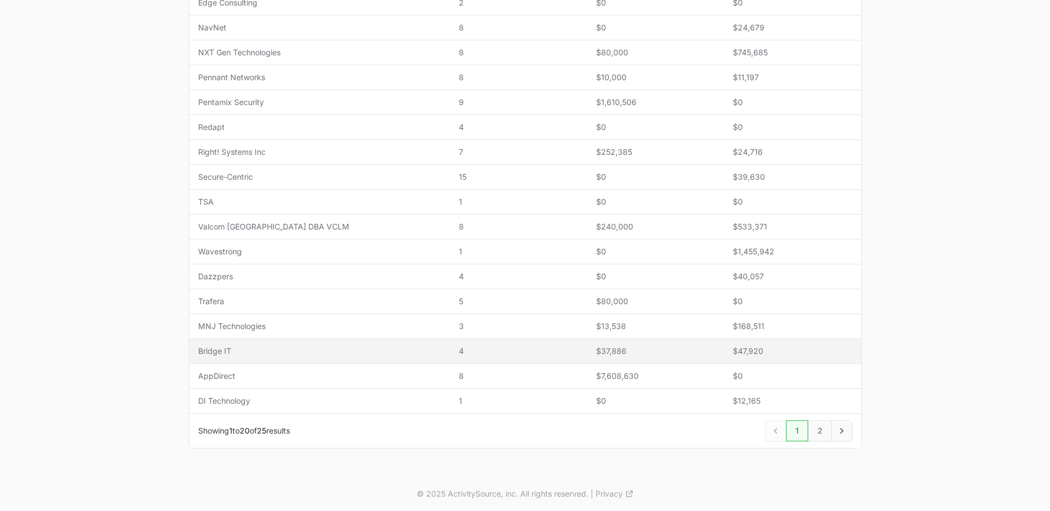
scroll to position [362, 0]
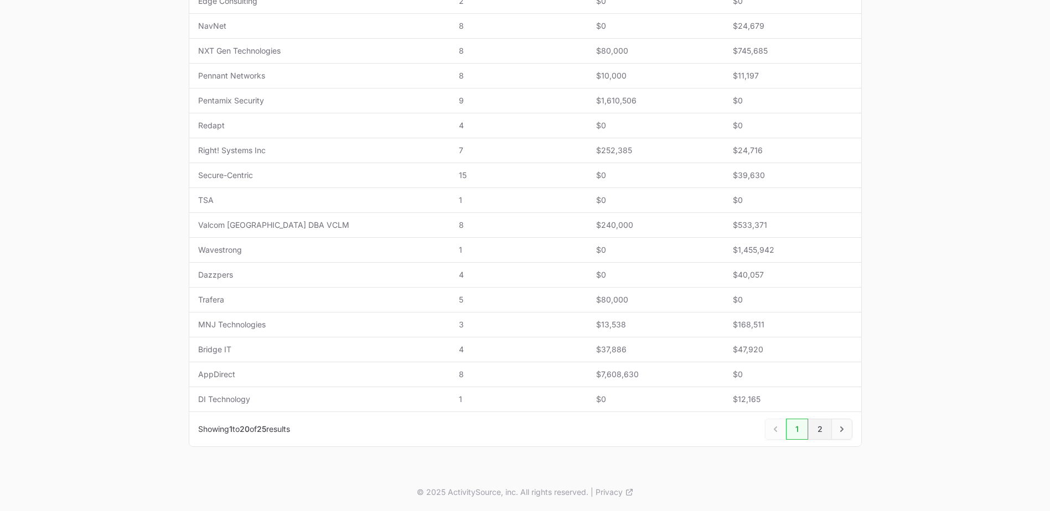
click at [703, 356] on link "2" at bounding box center [820, 429] width 24 height 21
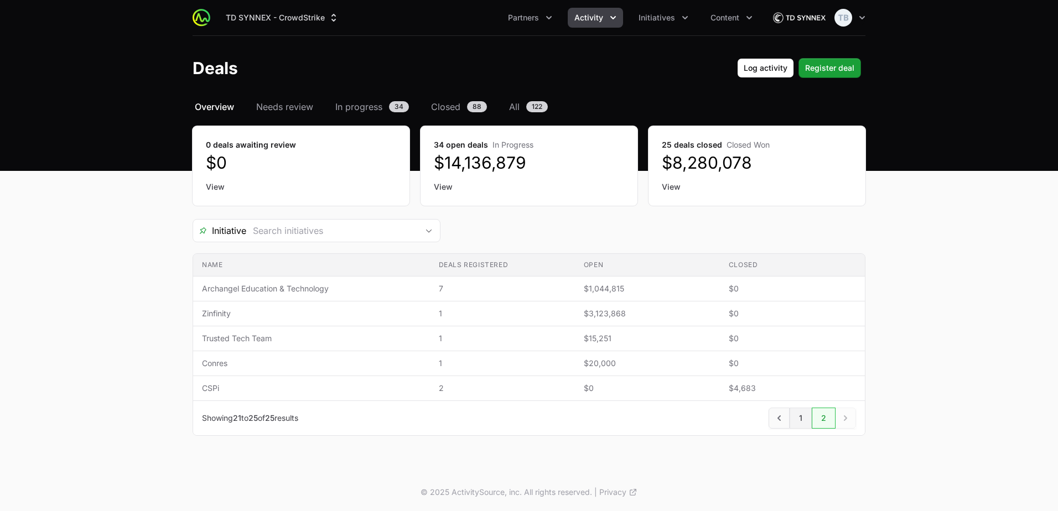
click at [703, 356] on link "1" at bounding box center [801, 418] width 22 height 21
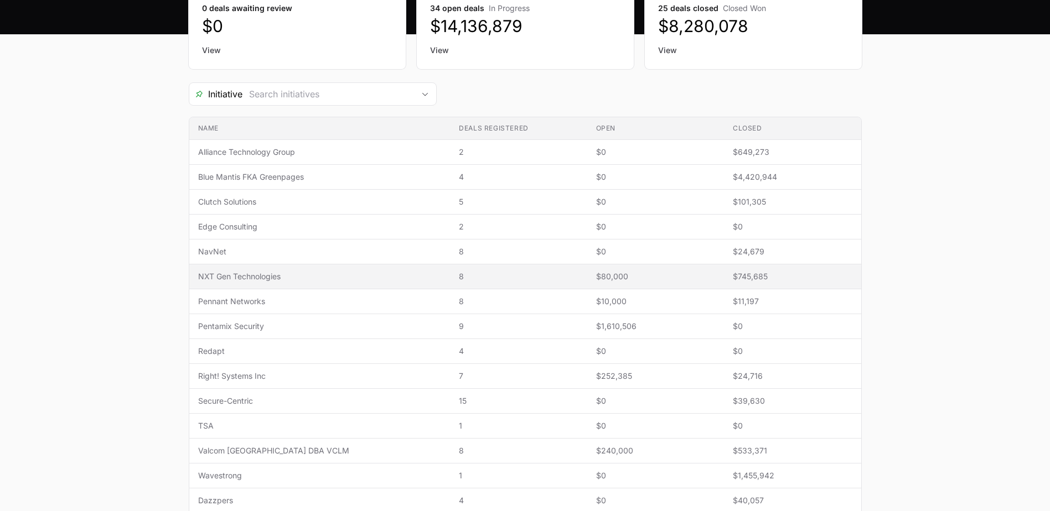
scroll to position [166, 0]
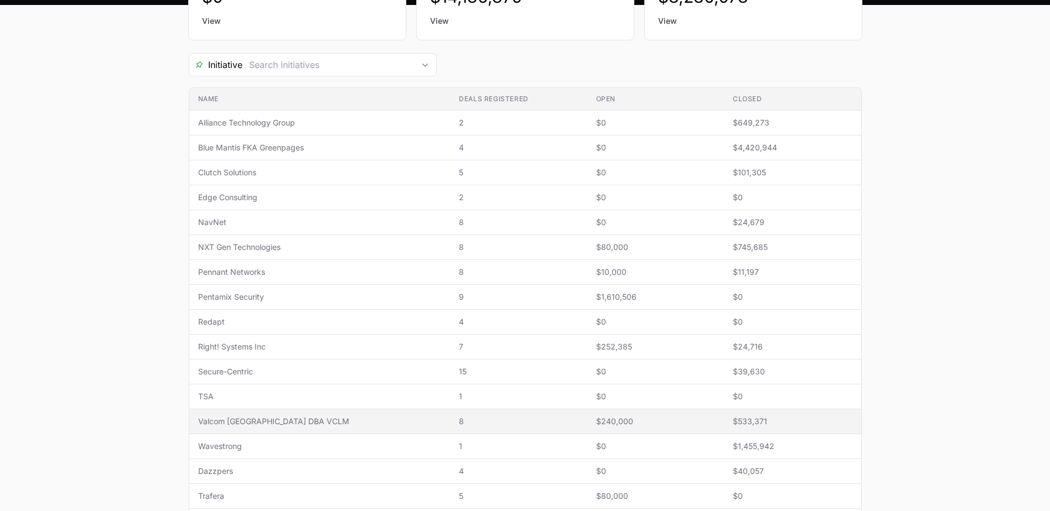
click at [280, 356] on span "Valcom [GEOGRAPHIC_DATA] DBA VCLM" at bounding box center [319, 421] width 243 height 11
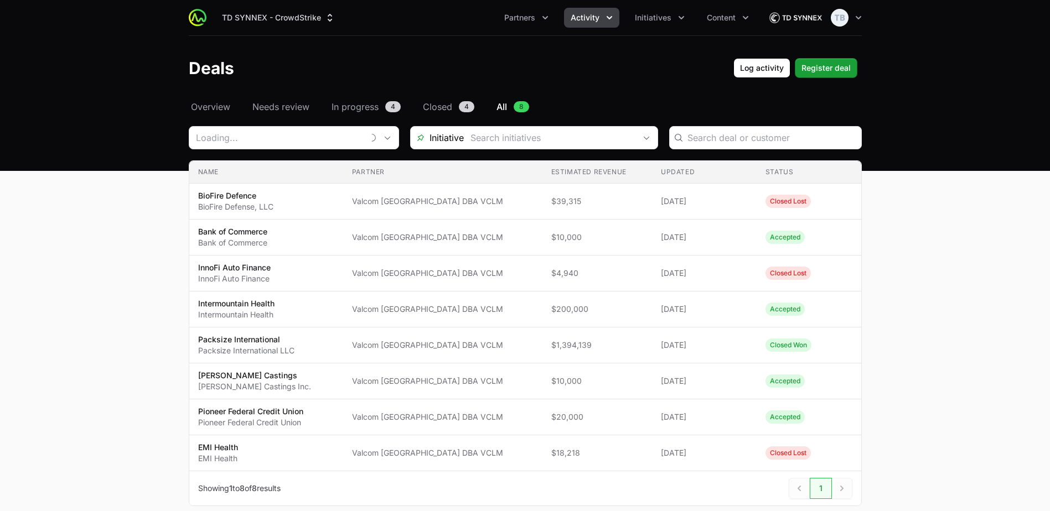
type input "Valcom [GEOGRAPHIC_DATA] DBA VCLM"
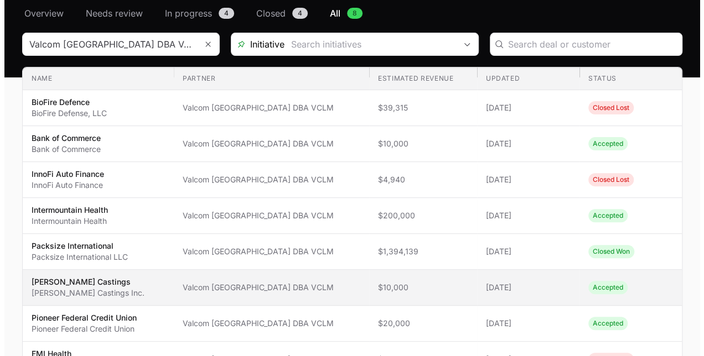
scroll to position [111, 0]
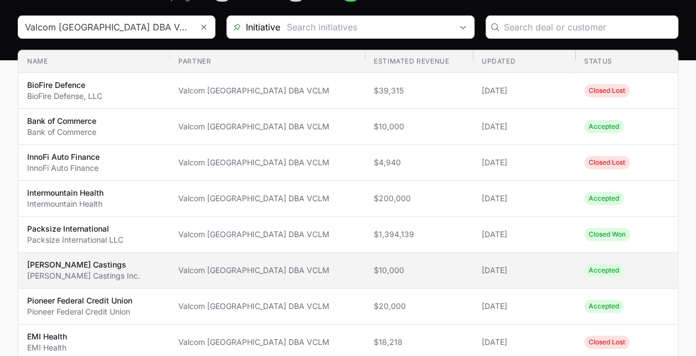
click at [108, 277] on span "[PERSON_NAME] Castings [PERSON_NAME] Castings Inc." at bounding box center [93, 271] width 133 height 22
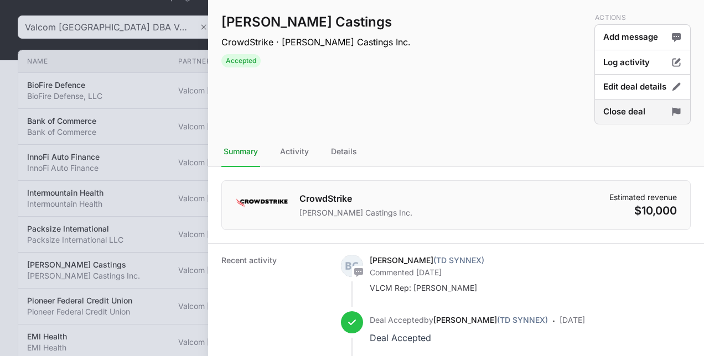
click at [625, 108] on button "Close deal" at bounding box center [642, 112] width 96 height 26
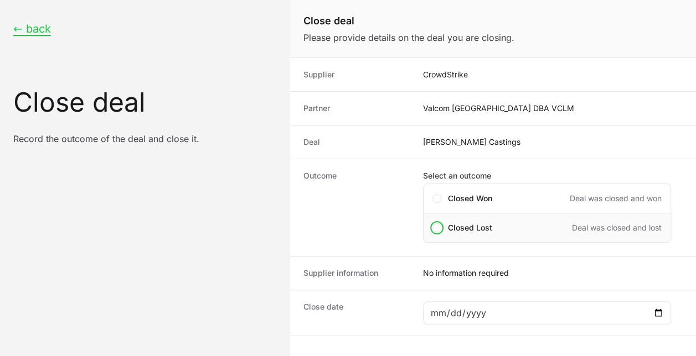
click at [530, 232] on div "Closed Lost Deal was closed and lost" at bounding box center [547, 228] width 248 height 30
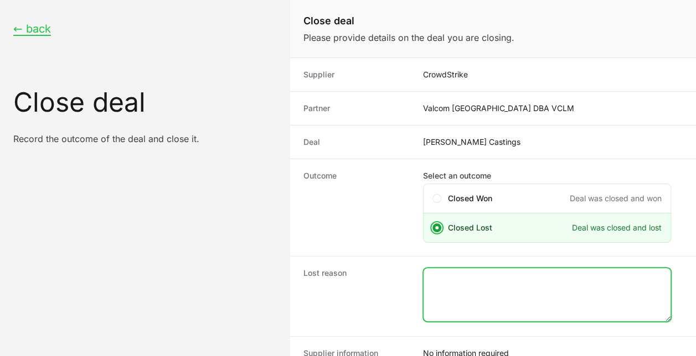
click at [481, 273] on textarea "Close deal form" at bounding box center [546, 294] width 247 height 53
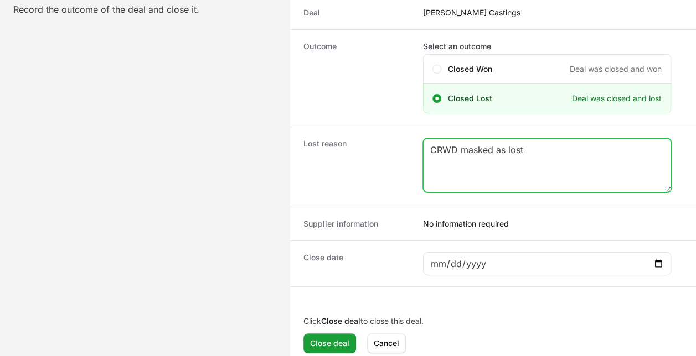
scroll to position [134, 0]
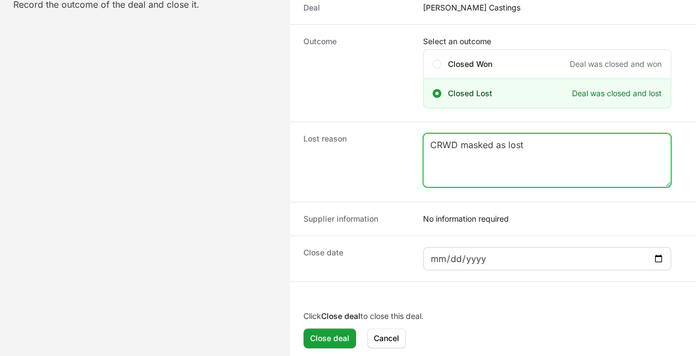
type textarea "CRWD masked as lost"
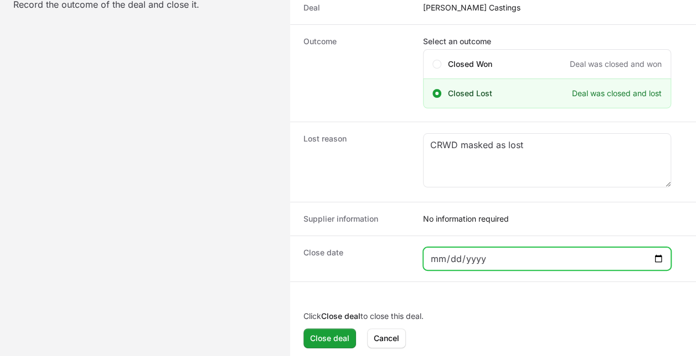
click at [658, 258] on input "Close deal form" at bounding box center [546, 258] width 233 height 13
type input "[DATE]"
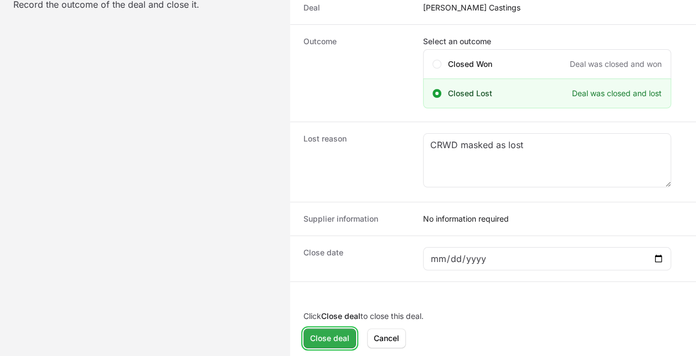
click at [343, 339] on span "Close deal" at bounding box center [329, 338] width 39 height 13
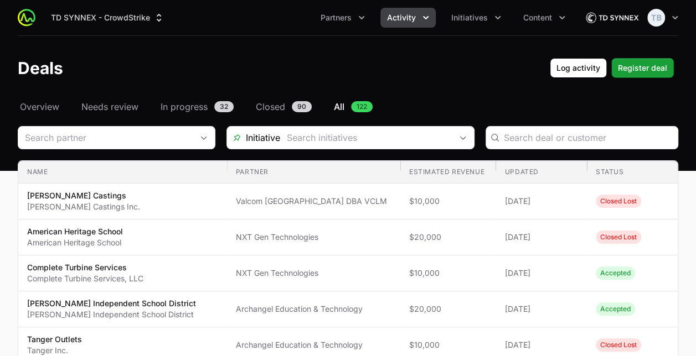
click at [421, 20] on icon "Activity menu" at bounding box center [425, 17] width 11 height 11
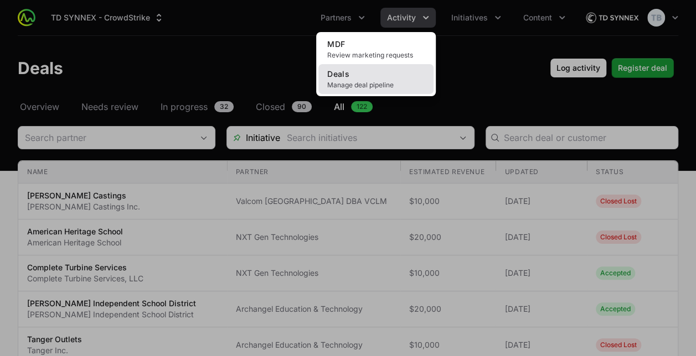
click at [386, 89] on span "Manage deal pipeline" at bounding box center [375, 85] width 97 height 9
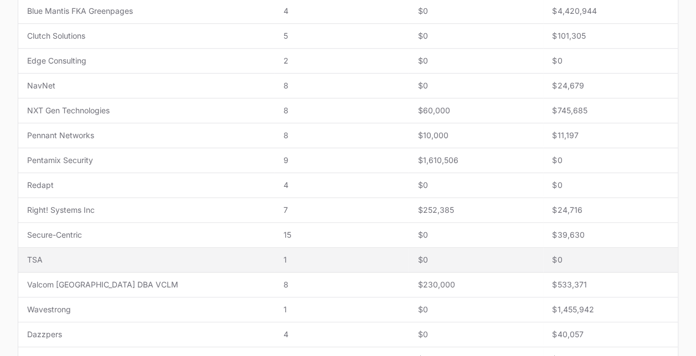
scroll to position [387, 0]
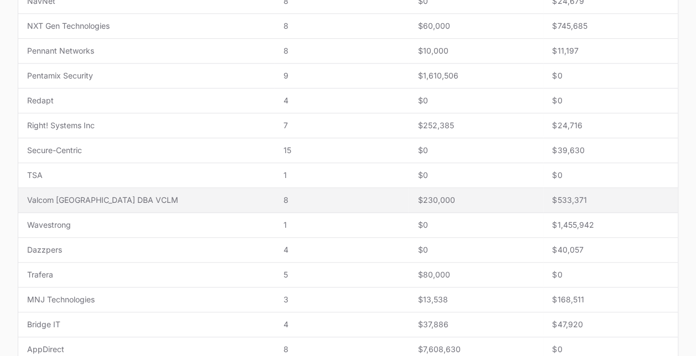
click at [127, 201] on span "Valcom [GEOGRAPHIC_DATA] DBA VCLM" at bounding box center [146, 200] width 238 height 11
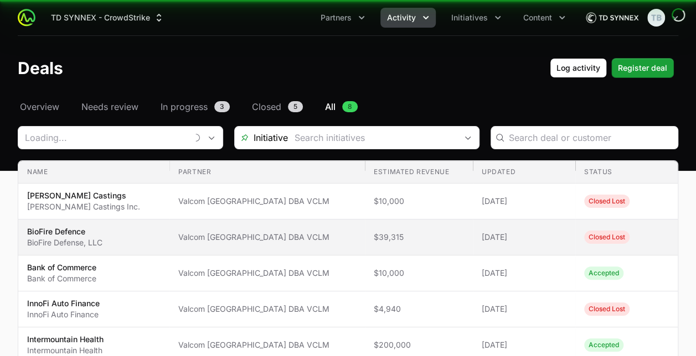
type input "Valcom [GEOGRAPHIC_DATA] DBA VCLM"
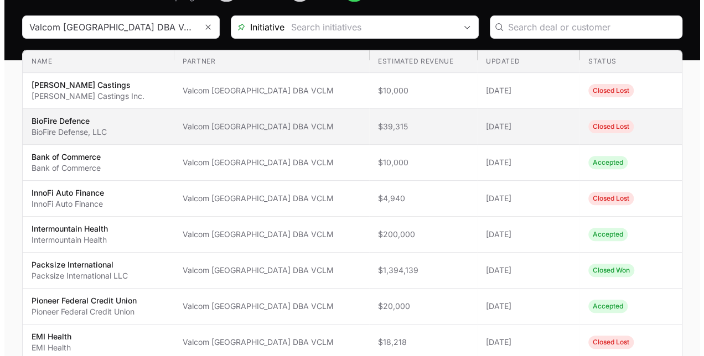
scroll to position [166, 0]
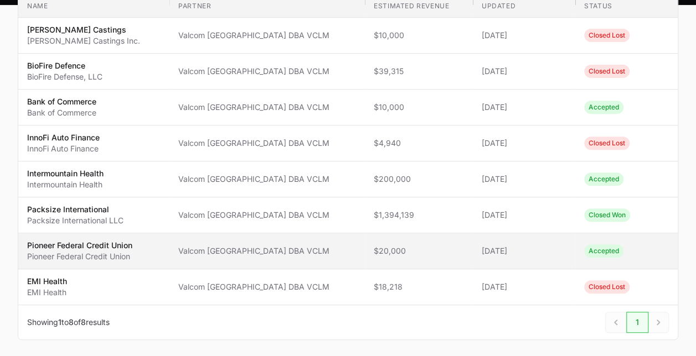
click at [124, 246] on p "Pioneer Federal Credit Union" at bounding box center [79, 245] width 105 height 11
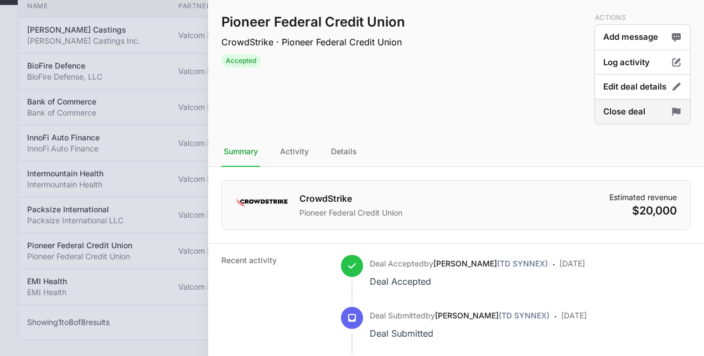
click at [635, 110] on button "Close deal" at bounding box center [642, 112] width 96 height 26
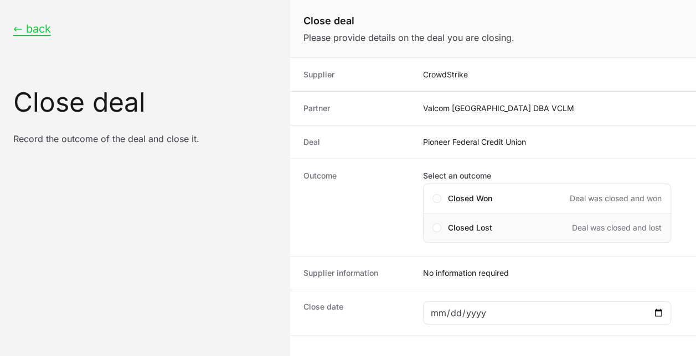
click at [460, 232] on div "Closed Lost Deal was closed and lost" at bounding box center [547, 228] width 248 height 30
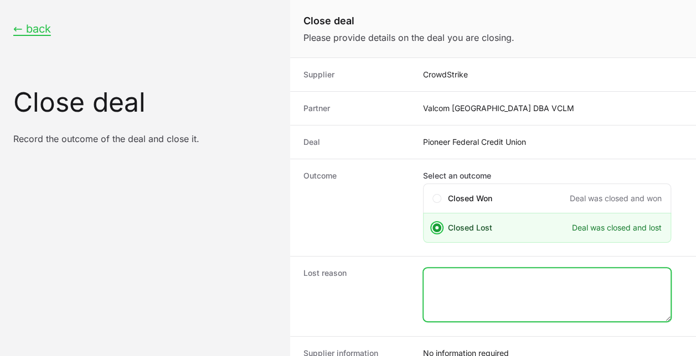
drag, startPoint x: 459, startPoint y: 232, endPoint x: 464, endPoint y: 278, distance: 45.6
click at [464, 278] on textarea "Close deal form" at bounding box center [546, 294] width 247 height 53
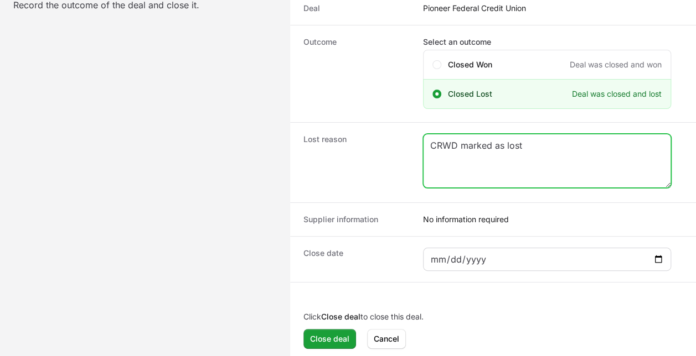
scroll to position [134, 0]
type textarea "CRWD marked as lost"
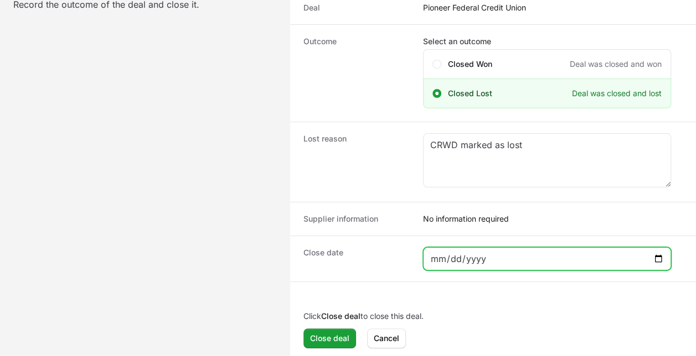
click at [489, 262] on input "Close deal form" at bounding box center [546, 258] width 233 height 13
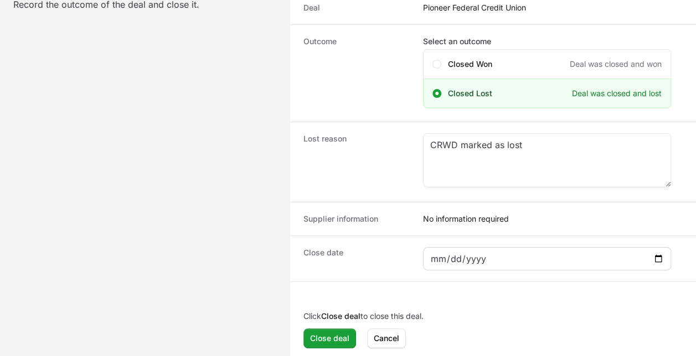
click at [666, 258] on div "Close deal form" at bounding box center [547, 258] width 248 height 23
click at [664, 257] on div "Close deal form" at bounding box center [547, 258] width 248 height 23
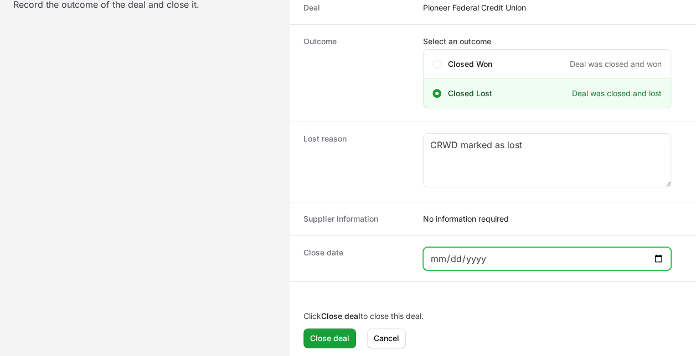
click at [655, 256] on input "Close deal form" at bounding box center [546, 258] width 233 height 13
type input "[DATE]"
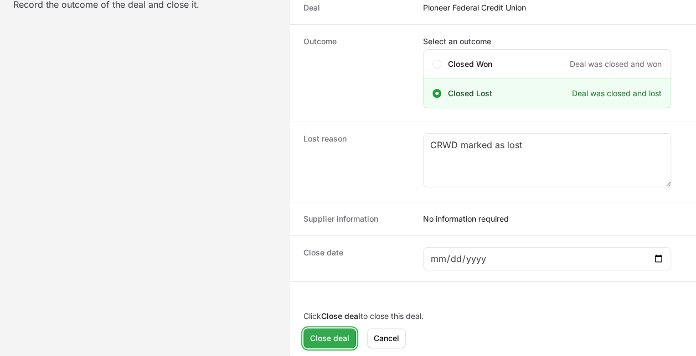
click at [335, 329] on button "Close deal Close deal" at bounding box center [329, 339] width 53 height 20
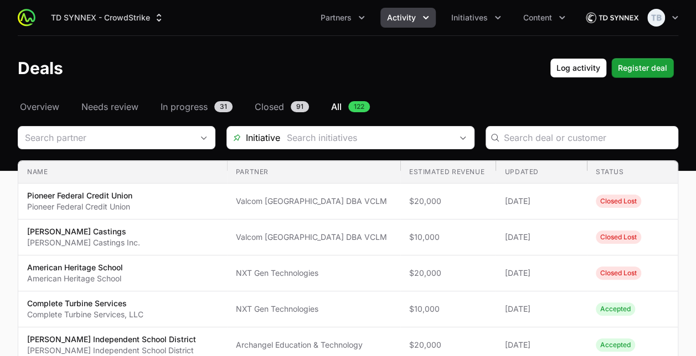
click at [423, 22] on icon "Activity menu" at bounding box center [425, 17] width 11 height 11
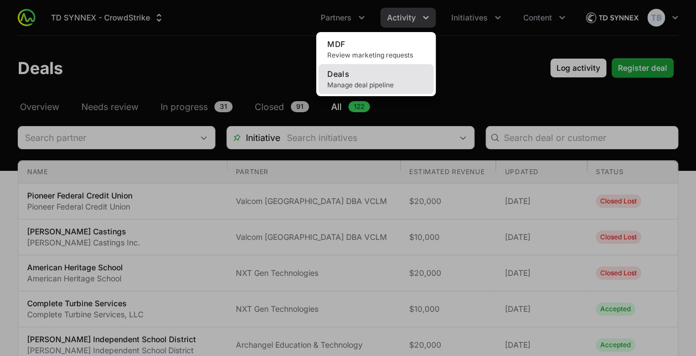
click at [417, 79] on link "Deals Manage deal pipeline" at bounding box center [375, 79] width 115 height 30
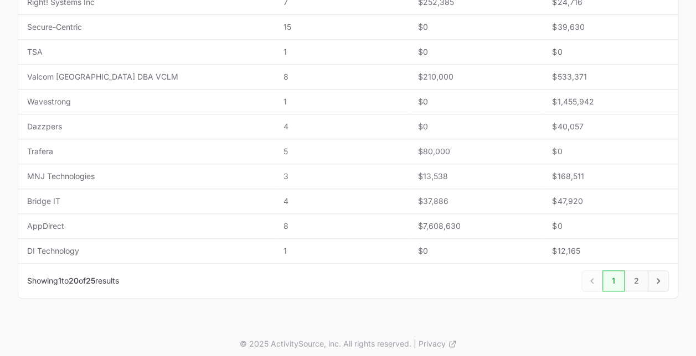
scroll to position [512, 0]
click at [632, 272] on link "2" at bounding box center [636, 279] width 24 height 21
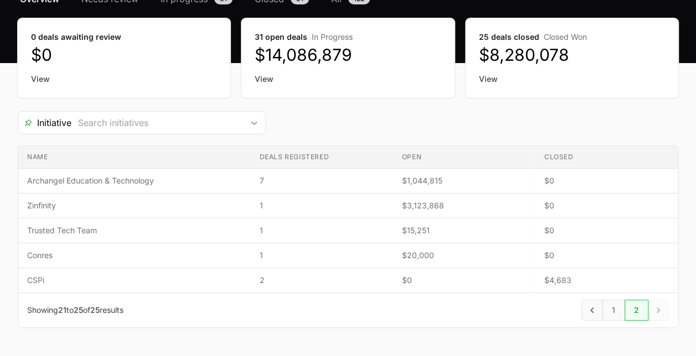
scroll to position [142, 0]
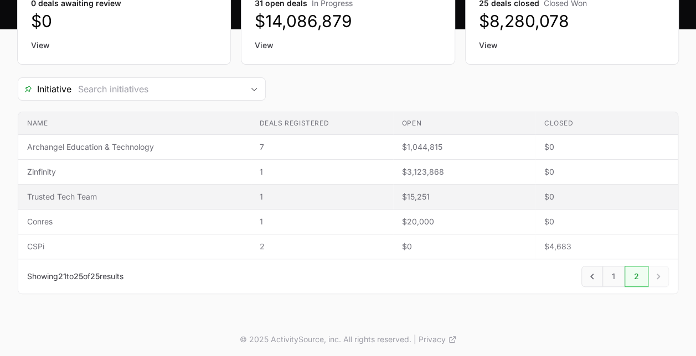
click at [83, 200] on span "Trusted Tech Team" at bounding box center [134, 196] width 215 height 11
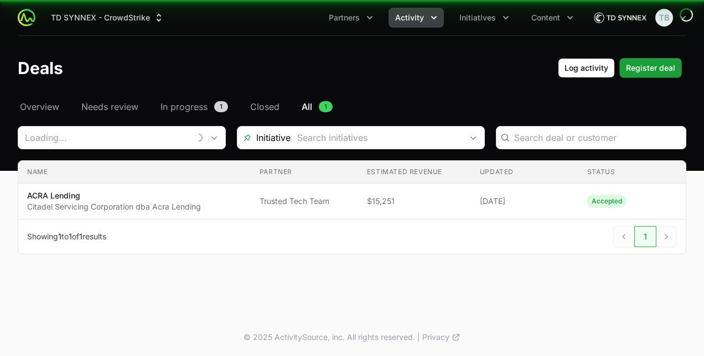
type input "Trusted Tech Team"
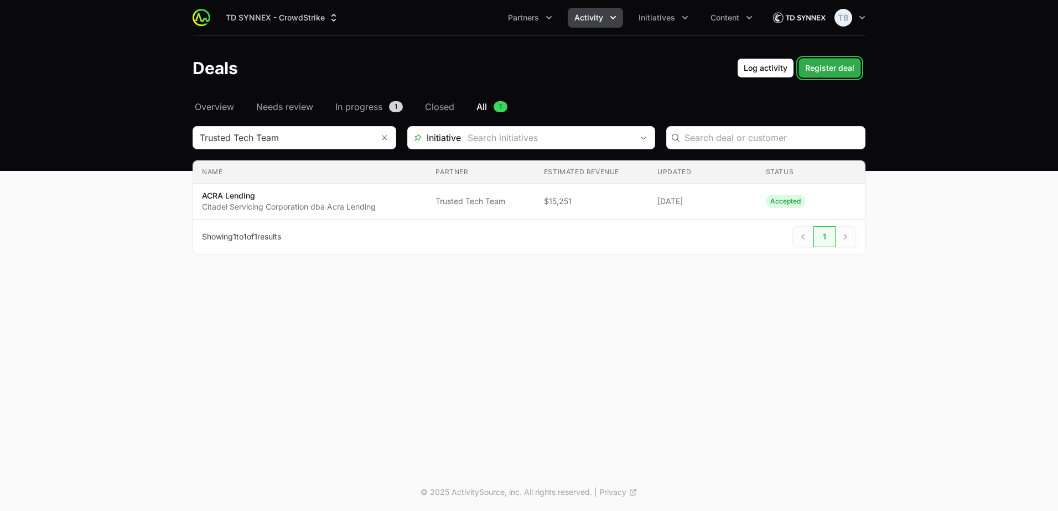
click at [703, 68] on span "Register deal" at bounding box center [829, 67] width 49 height 13
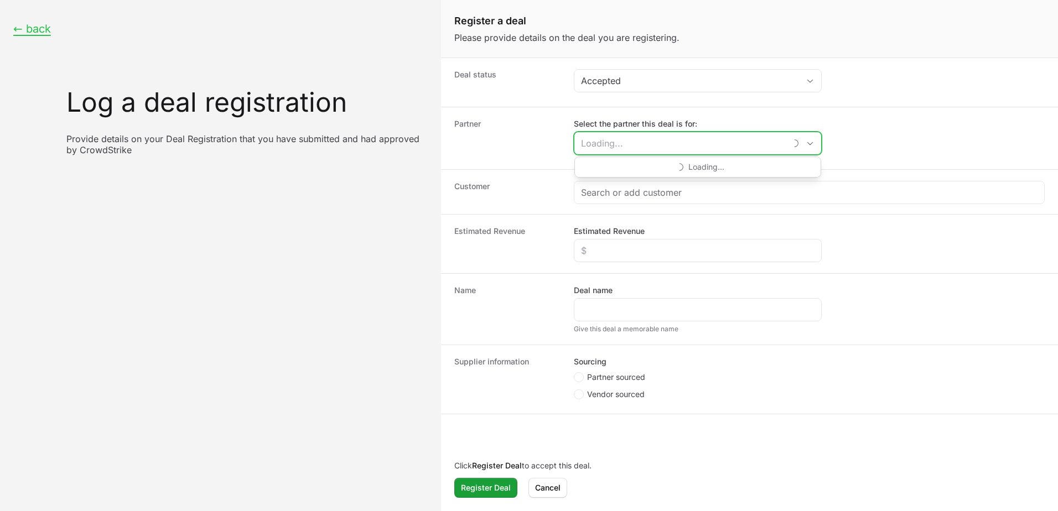
click at [667, 151] on input "Select the partner this deal is for:" at bounding box center [679, 143] width 211 height 22
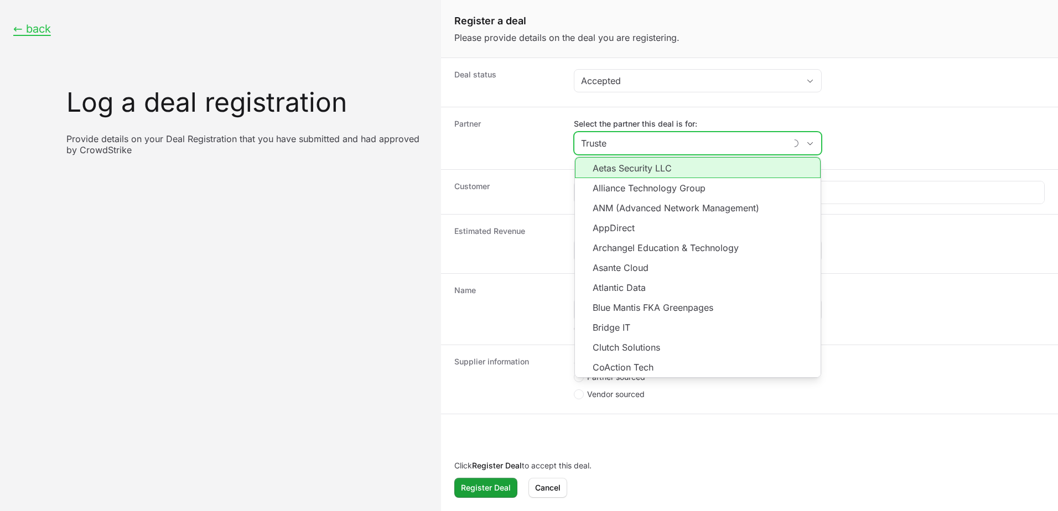
type input "Trusted"
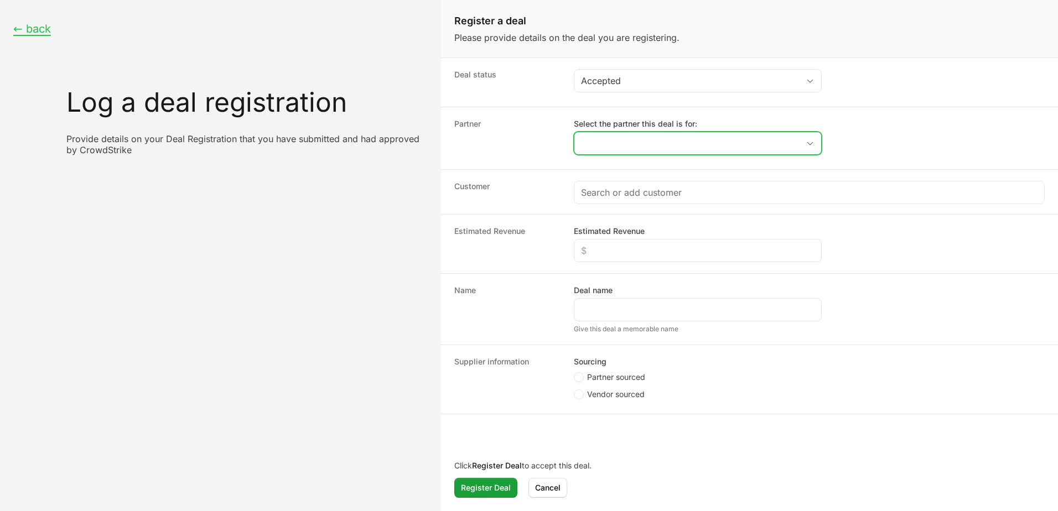
click at [688, 153] on input "Select the partner this deal is for:" at bounding box center [686, 143] width 225 height 22
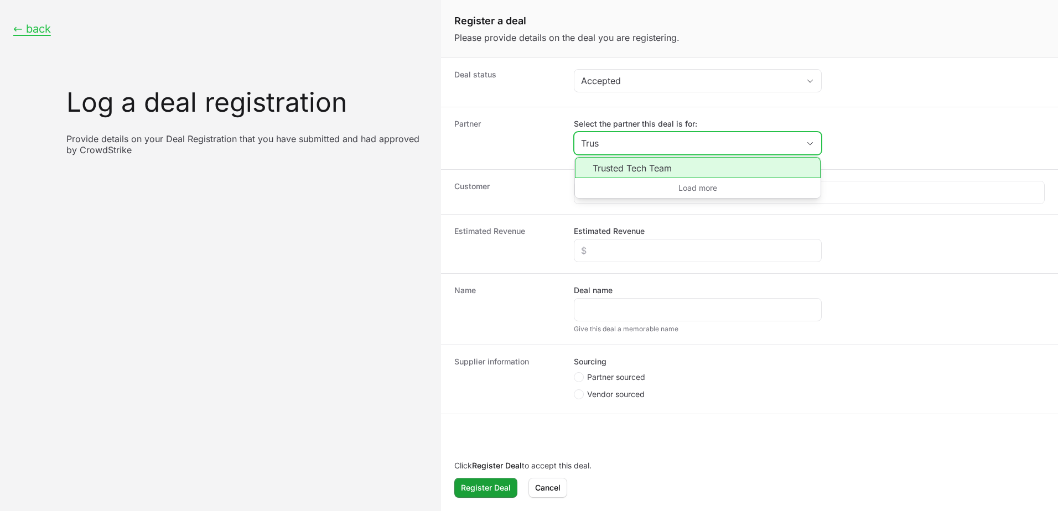
click at [692, 163] on li "Trusted Tech Team" at bounding box center [698, 167] width 246 height 21
type input "Trusted Tech Team"
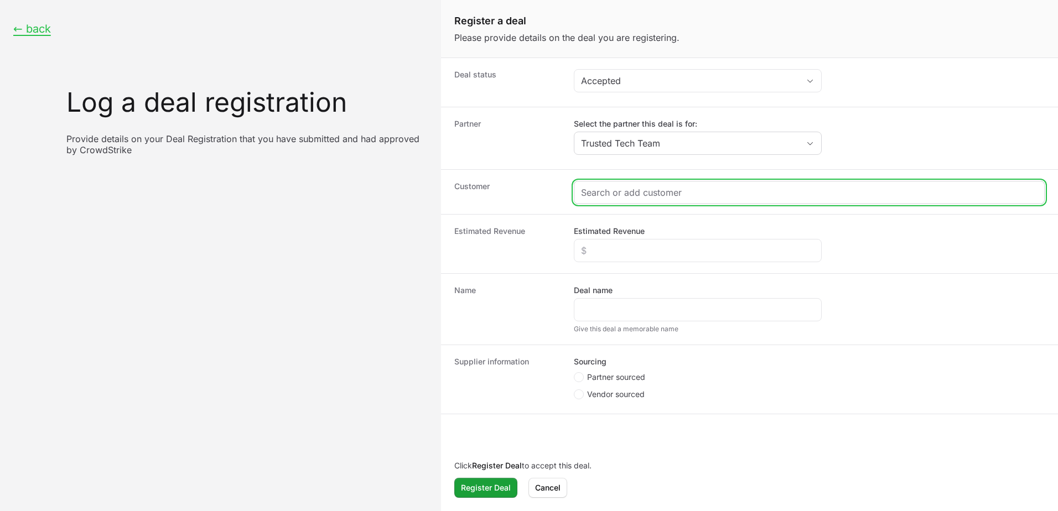
click at [700, 190] on input "Create activity form" at bounding box center [809, 192] width 456 height 13
click at [653, 186] on input "Create activity form" at bounding box center [809, 192] width 456 height 13
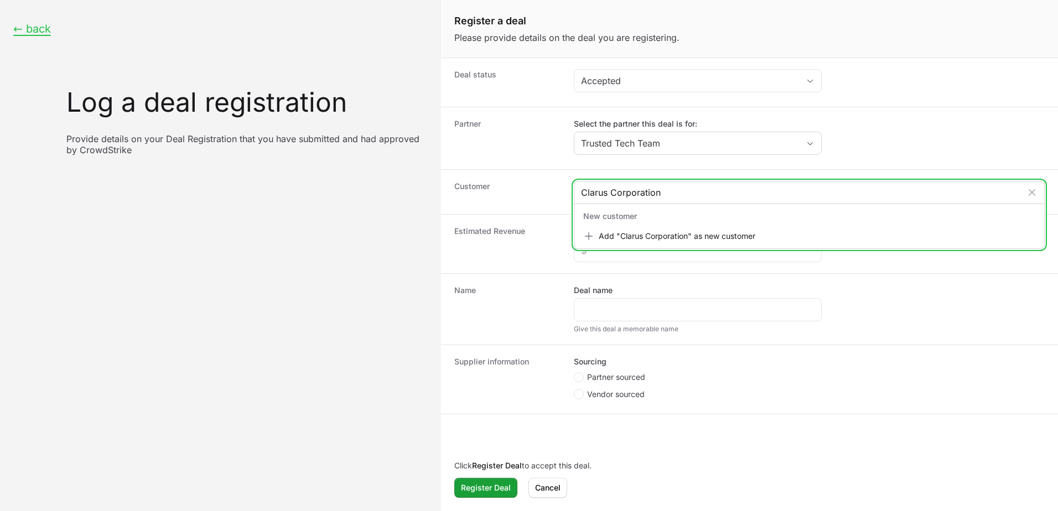
type input "Clarus Corporation"
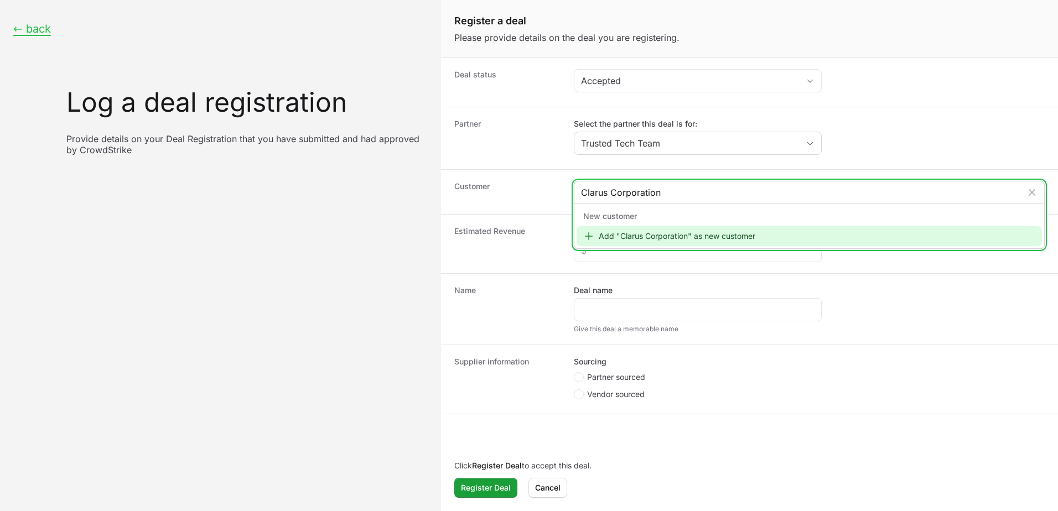
click at [628, 237] on div "Add "Clarus Corporation" as new customer" at bounding box center [809, 236] width 465 height 20
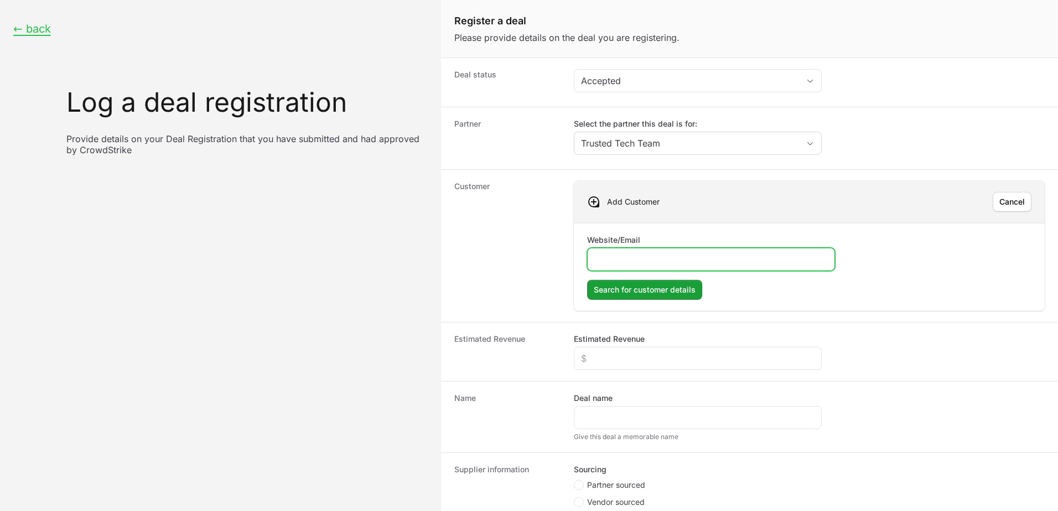
click at [700, 258] on input "Website/Email" at bounding box center [710, 259] width 233 height 13
paste input "[URL][DOMAIN_NAME]"
type input "[URL][DOMAIN_NAME]"
click at [664, 291] on span "Search for customer details" at bounding box center [645, 289] width 102 height 13
click at [631, 285] on span "Search for customer details" at bounding box center [645, 289] width 102 height 13
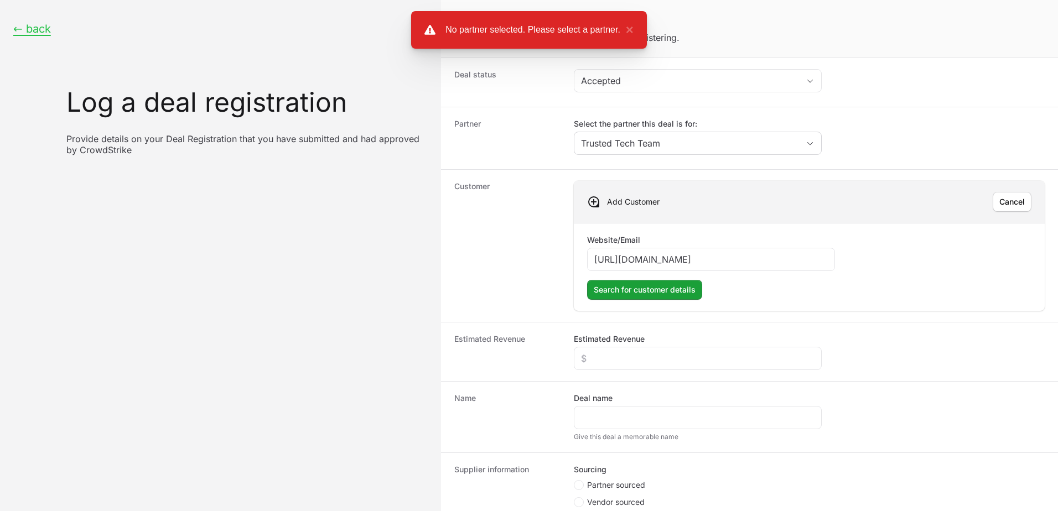
click at [661, 200] on div "Add Customer [PERSON_NAME]" at bounding box center [809, 202] width 471 height 42
click at [703, 209] on button "[PERSON_NAME]" at bounding box center [1012, 202] width 39 height 20
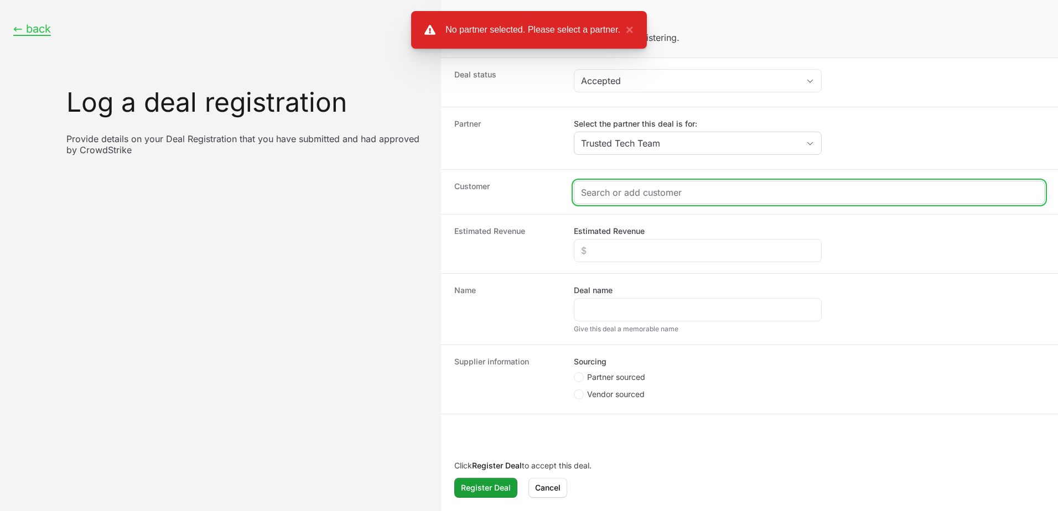
click at [679, 194] on input "Create activity form" at bounding box center [809, 192] width 456 height 13
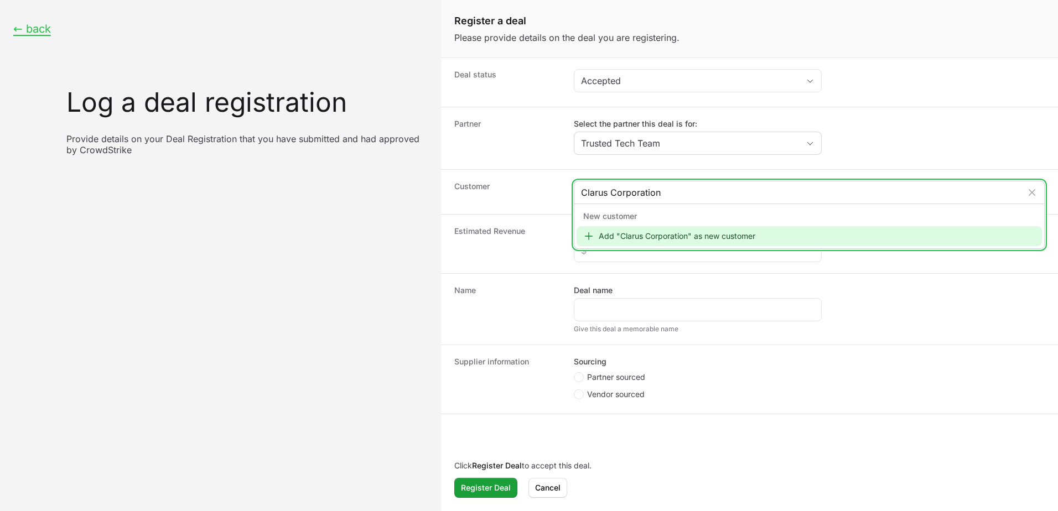
type input "Clarus Corporation"
click at [672, 238] on div "Add "Clarus Corporation" as new customer" at bounding box center [809, 236] width 465 height 20
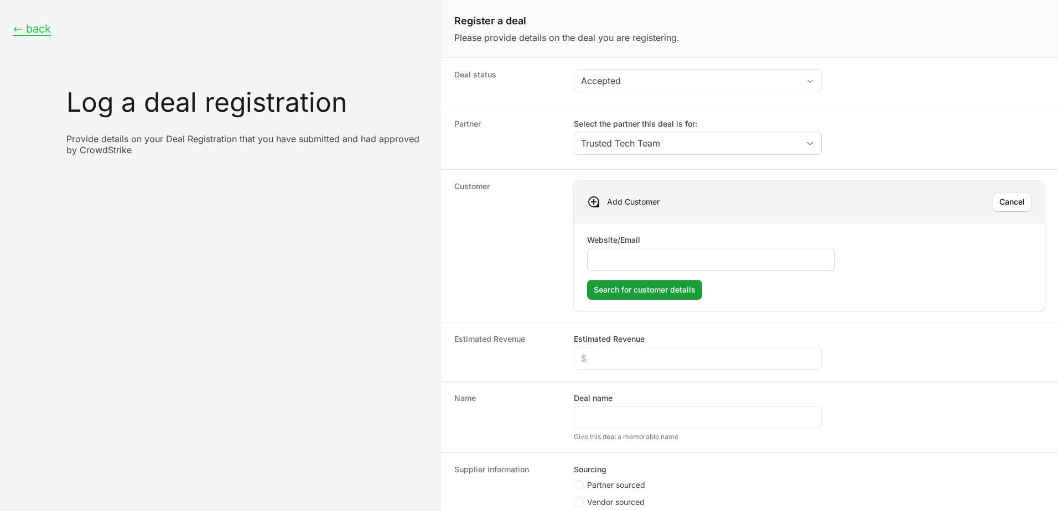
click at [661, 252] on div "Create activity form" at bounding box center [711, 259] width 248 height 23
click at [654, 260] on input "Website/Email" at bounding box center [710, 259] width 233 height 13
paste input "[URL][DOMAIN_NAME]"
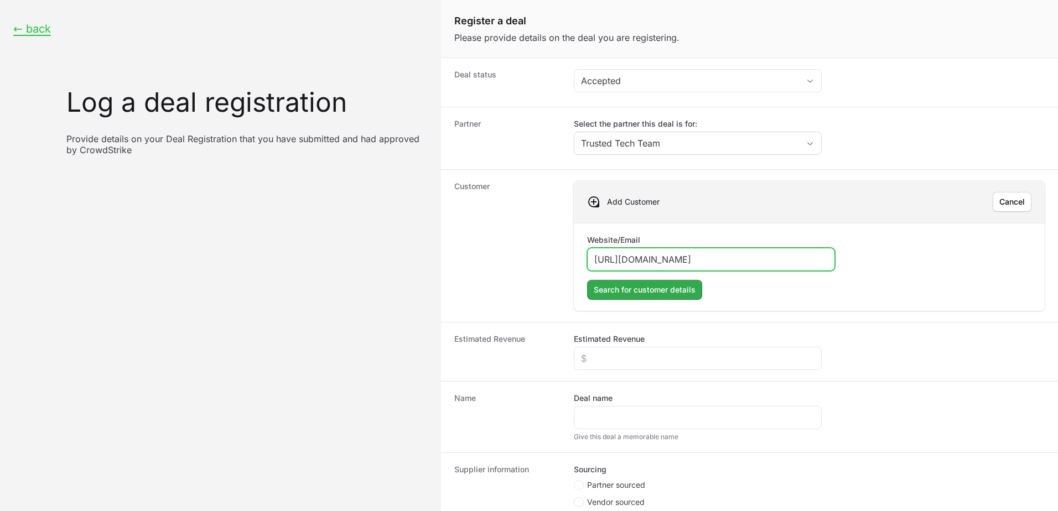
type input "[URL][DOMAIN_NAME]"
click at [632, 293] on span "Search for customer details" at bounding box center [645, 289] width 102 height 13
click at [659, 290] on span "Search for customer details" at bounding box center [645, 289] width 102 height 13
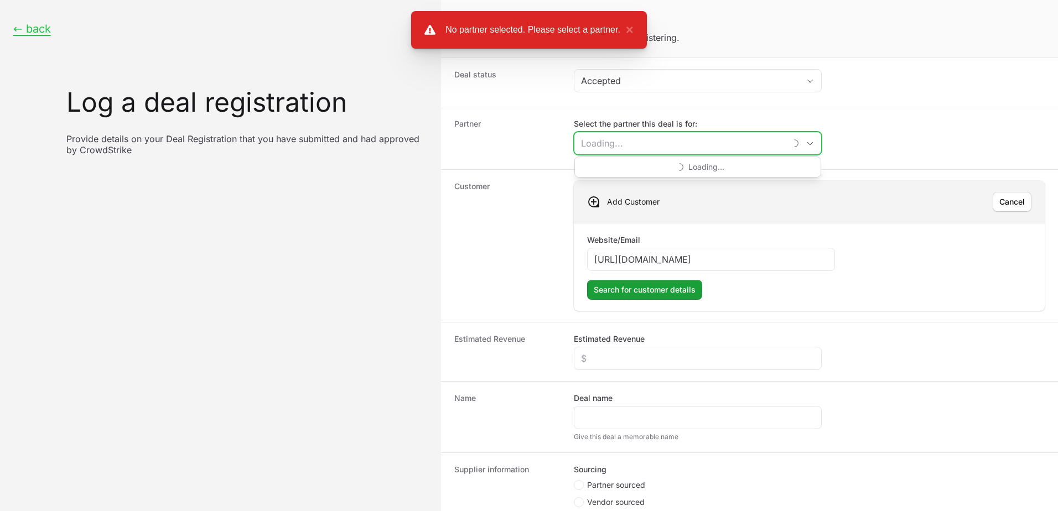
click at [688, 138] on input "Select the partner this deal is for:" at bounding box center [679, 143] width 211 height 22
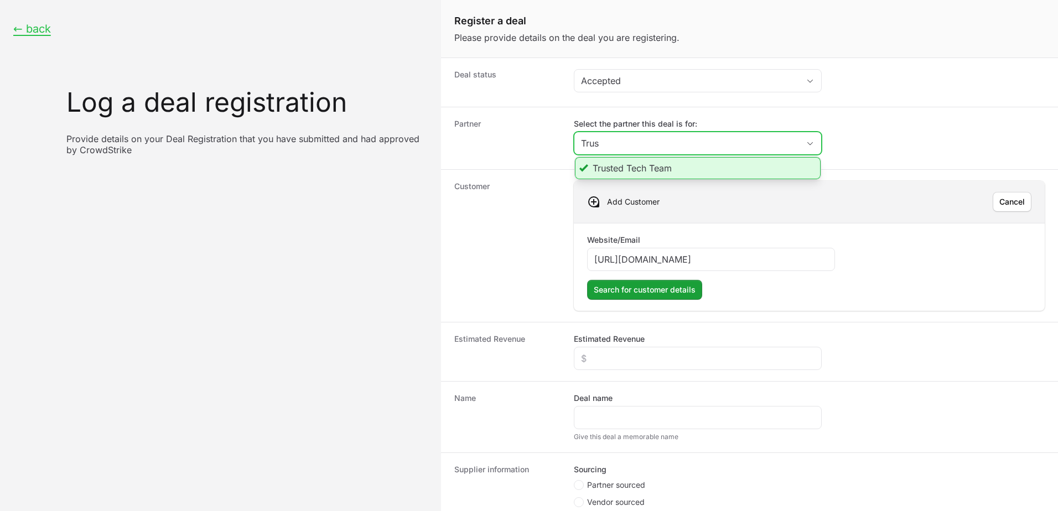
type input "Trus"
click at [662, 168] on li "Trusted Tech Team" at bounding box center [698, 168] width 246 height 22
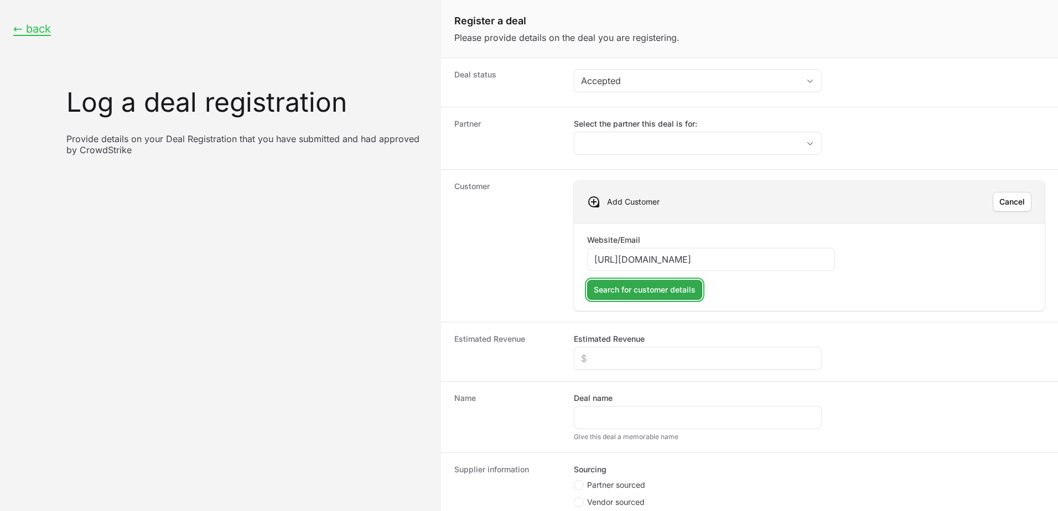
click at [658, 291] on span "Search for customer details" at bounding box center [645, 289] width 102 height 13
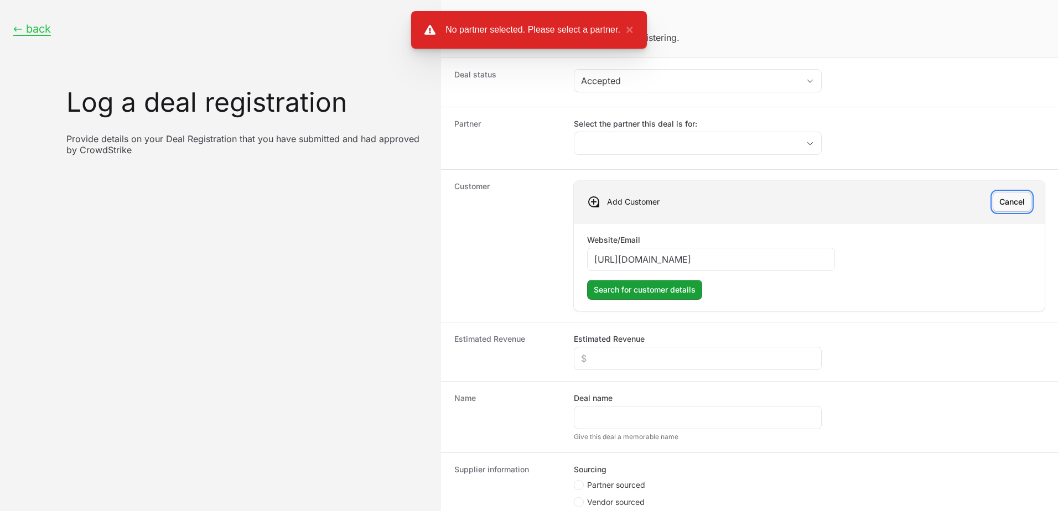
click at [703, 196] on span "Cancel" at bounding box center [1011, 201] width 25 height 13
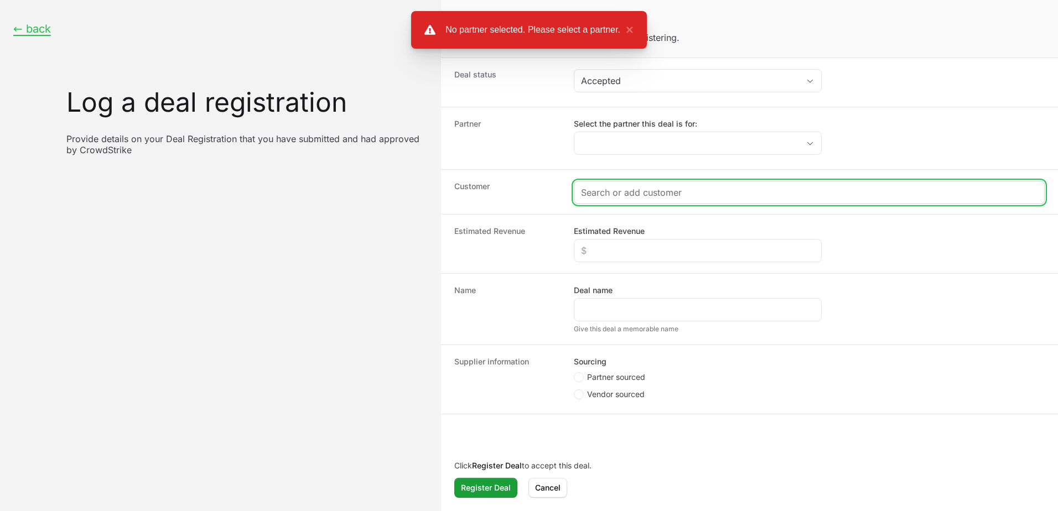
click at [634, 193] on input "Create activity form" at bounding box center [809, 192] width 456 height 13
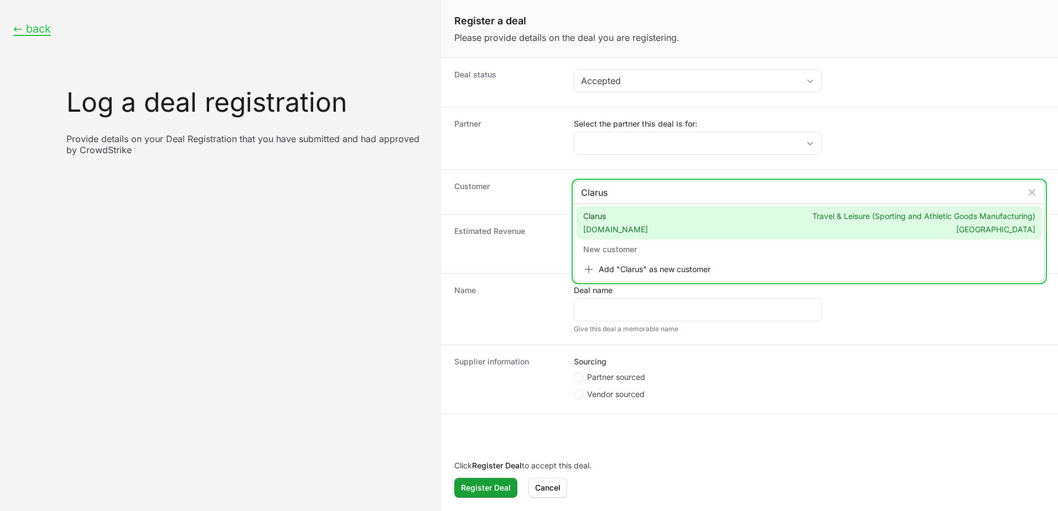
type input "Clarus"
click at [695, 219] on div "Clarus [DOMAIN_NAME] Travel & Leisure (Sporting and Athletic Goods Manufacturin…" at bounding box center [809, 222] width 465 height 33
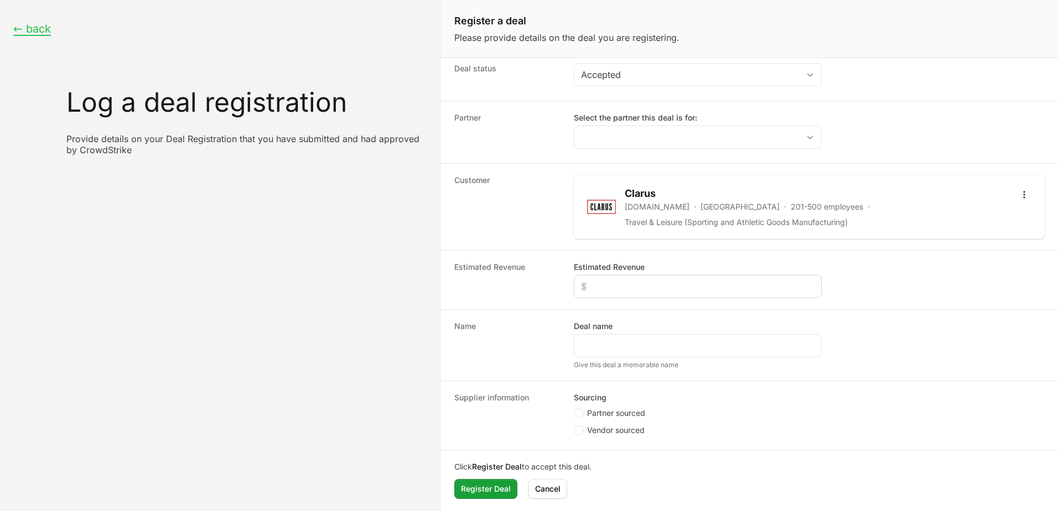
scroll to position [7, 0]
click at [622, 289] on input "Estimated Revenue" at bounding box center [697, 285] width 233 height 13
type input "$3"
type input "$132,007"
click at [668, 347] on input "Deal name" at bounding box center [697, 344] width 233 height 13
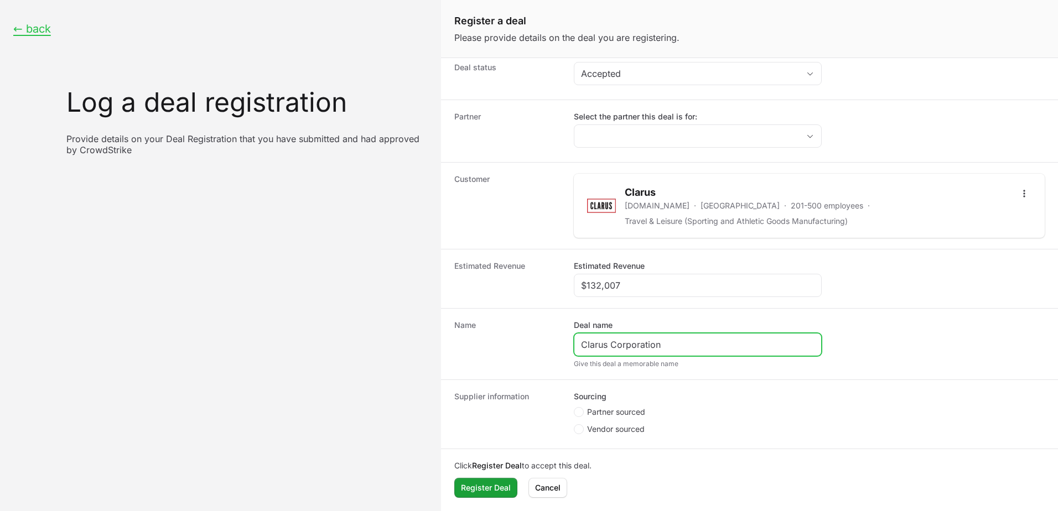
type input "Clarus Corporation"
click at [644, 356] on span "Partner sourced" at bounding box center [616, 412] width 58 height 11
click at [575, 356] on input "Partner sourced" at bounding box center [574, 414] width 1 height 1
radio input "true"
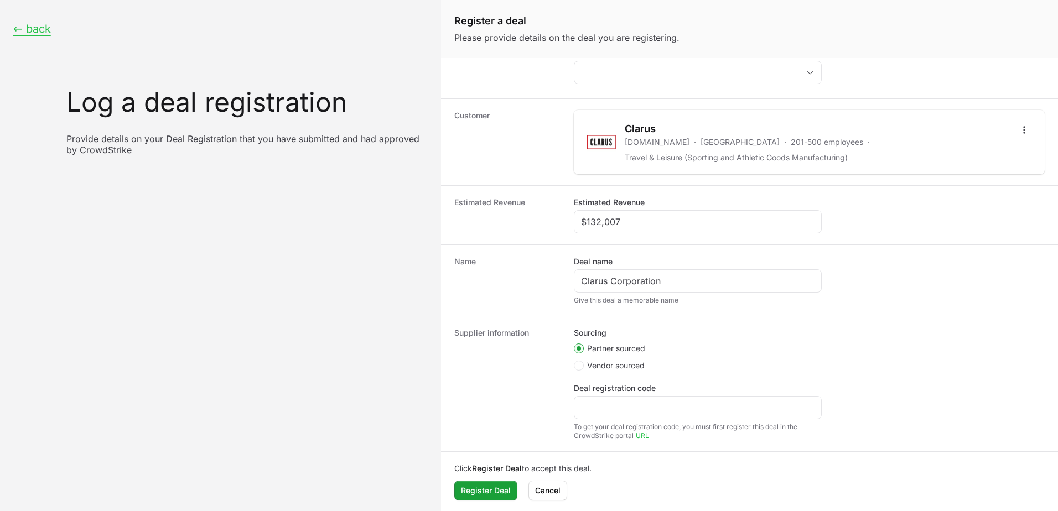
scroll to position [74, 0]
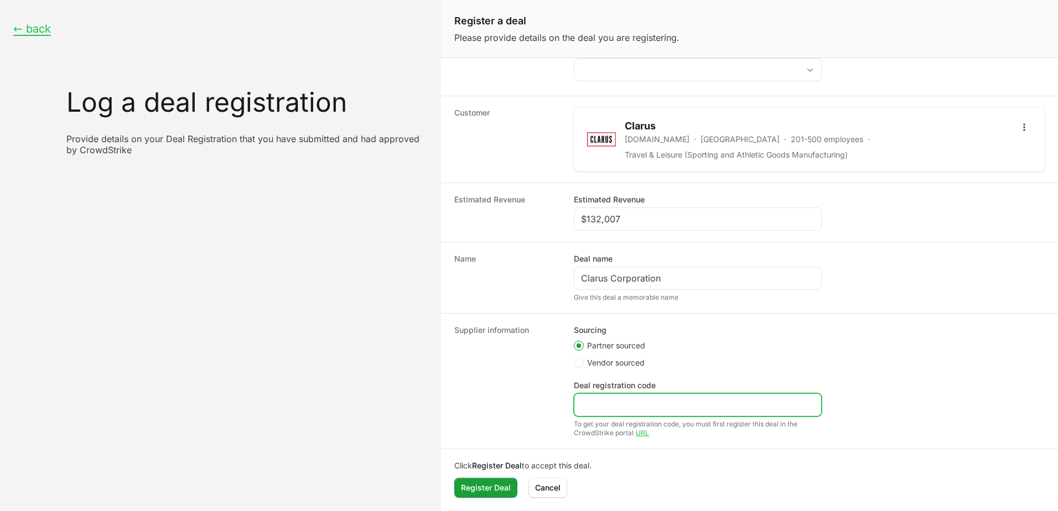
click at [650, 356] on input "Deal registration code" at bounding box center [697, 404] width 233 height 13
paste input "DR-59dd1f2b"
type input "DR-59dd1f2b"
click at [484, 356] on span "Register Deal" at bounding box center [486, 487] width 50 height 13
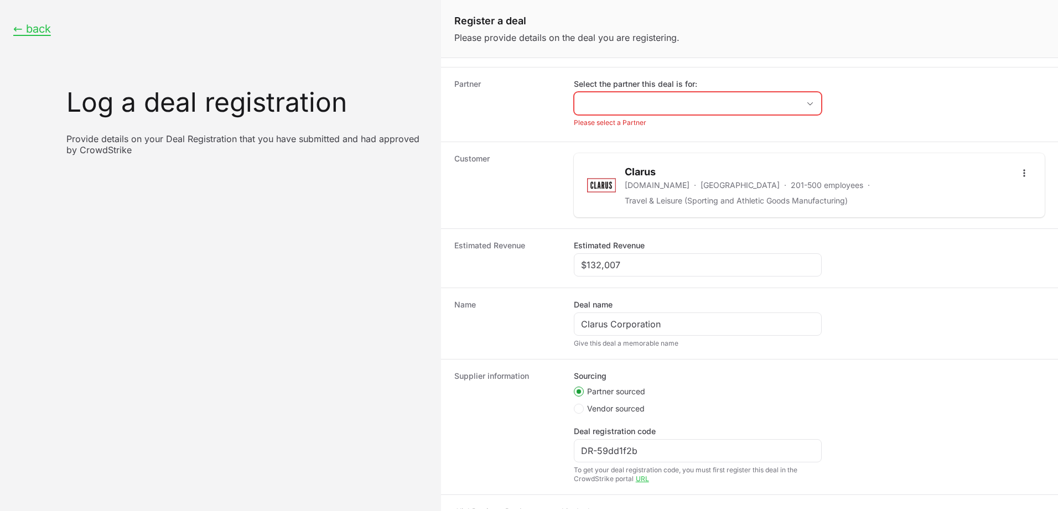
scroll to position [0, 0]
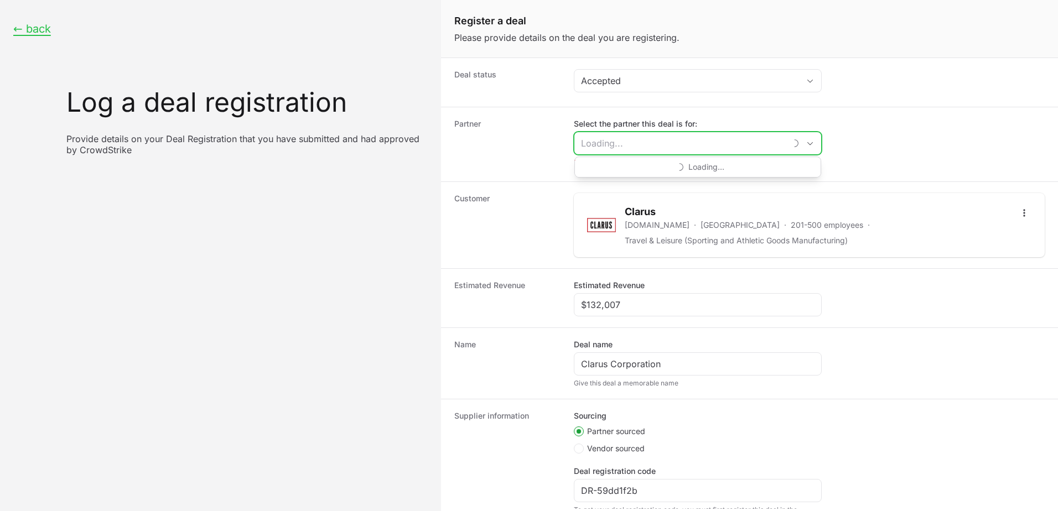
click at [703, 146] on input "Select the partner this deal is for:" at bounding box center [679, 143] width 211 height 22
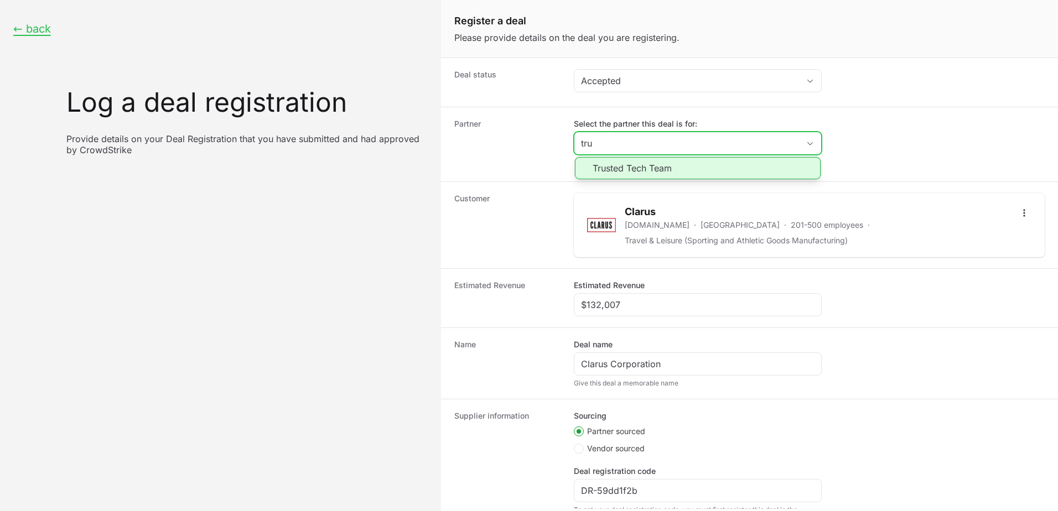
click at [668, 175] on li "Trusted Tech Team" at bounding box center [698, 168] width 246 height 22
type input "Trusted Tech Team"
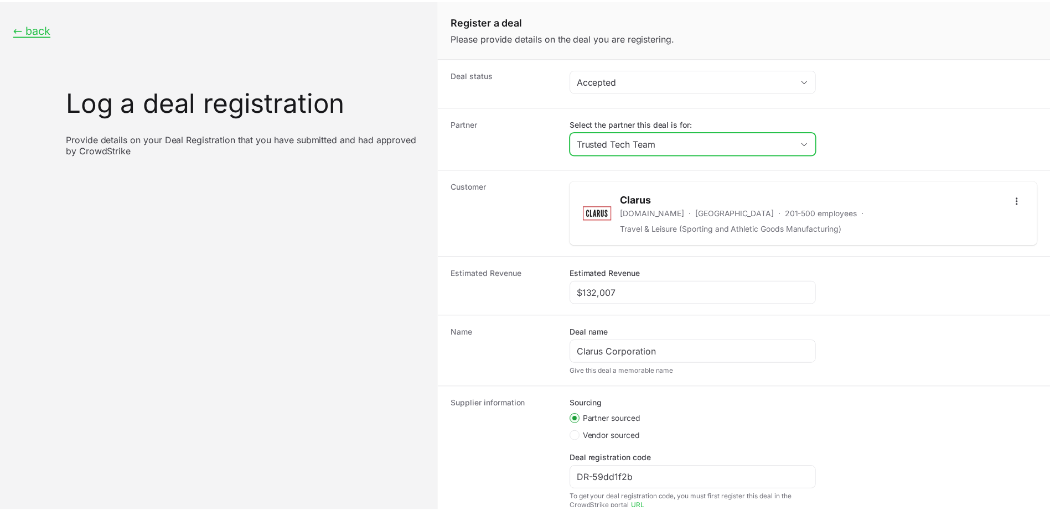
scroll to position [74, 0]
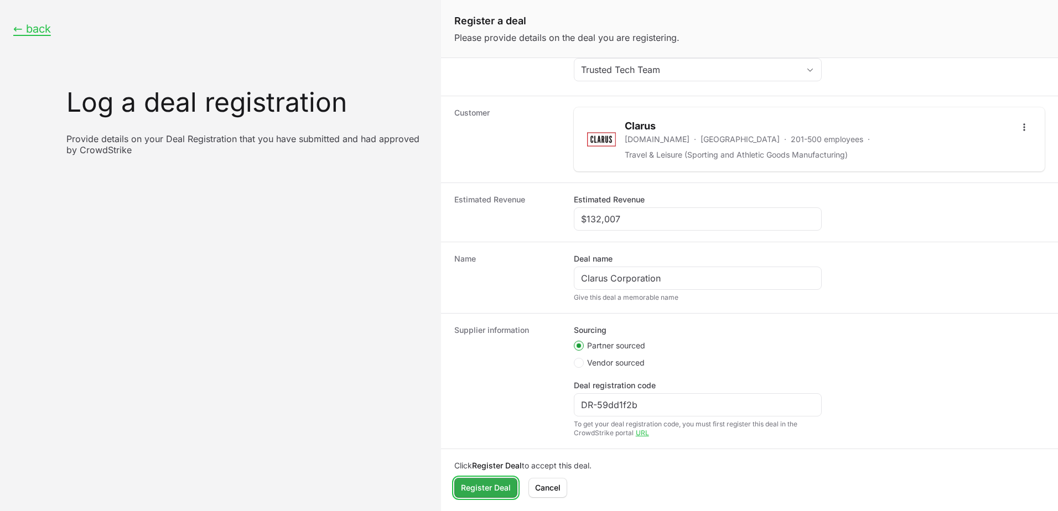
click at [499, 356] on span "Register Deal" at bounding box center [486, 487] width 50 height 13
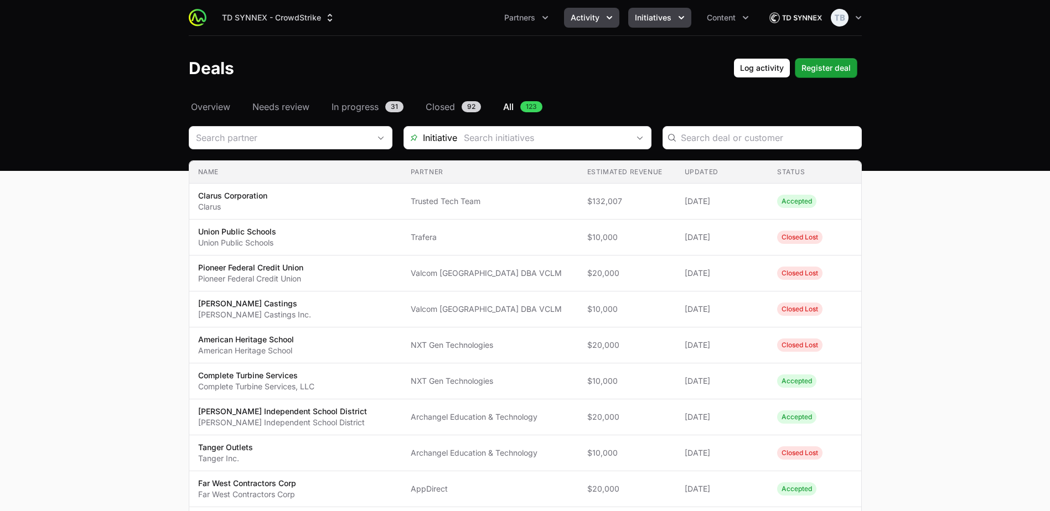
click at [655, 14] on span "Initiatives" at bounding box center [653, 17] width 37 height 11
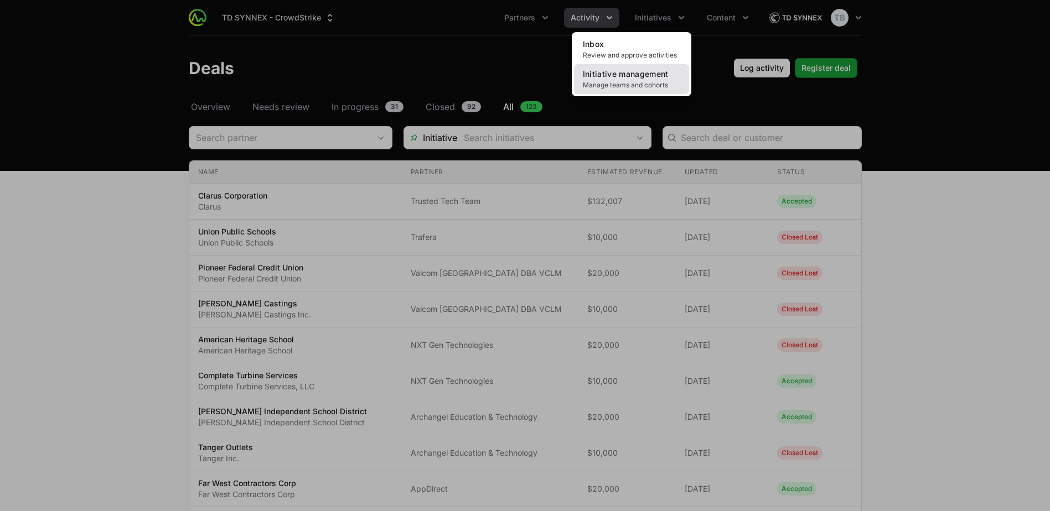
click at [658, 81] on span "Manage teams and cohorts" at bounding box center [631, 85] width 97 height 9
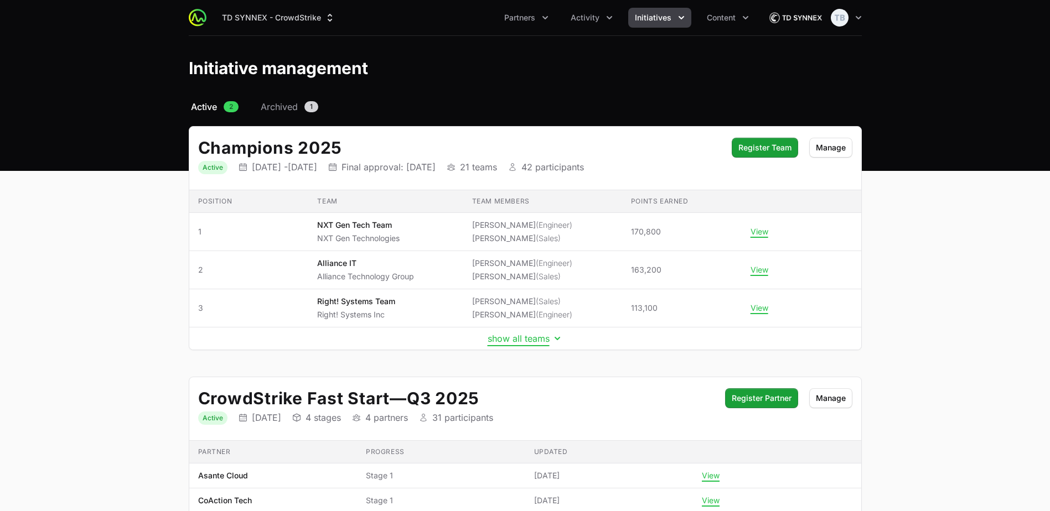
click at [556, 339] on icon "Initiative details" at bounding box center [557, 338] width 6 height 3
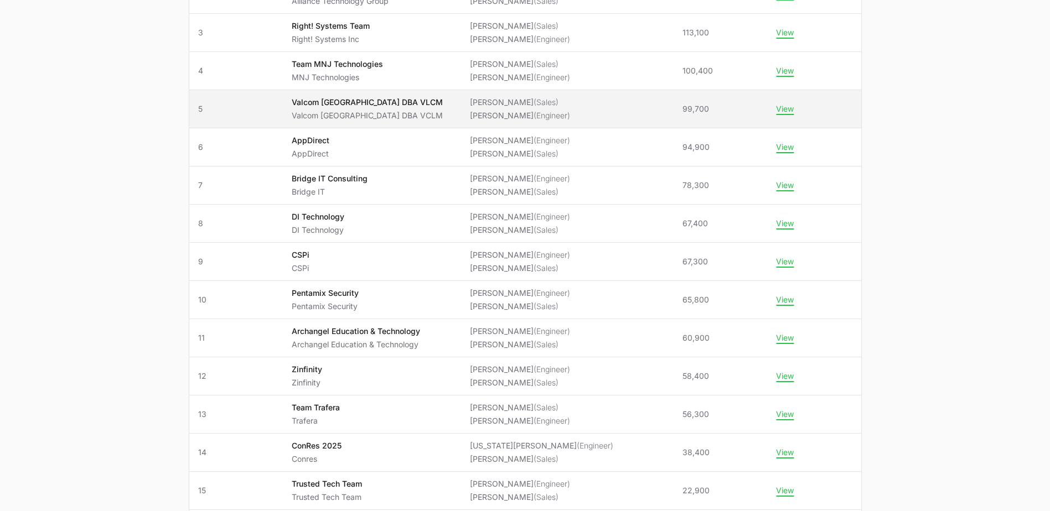
scroll to position [277, 0]
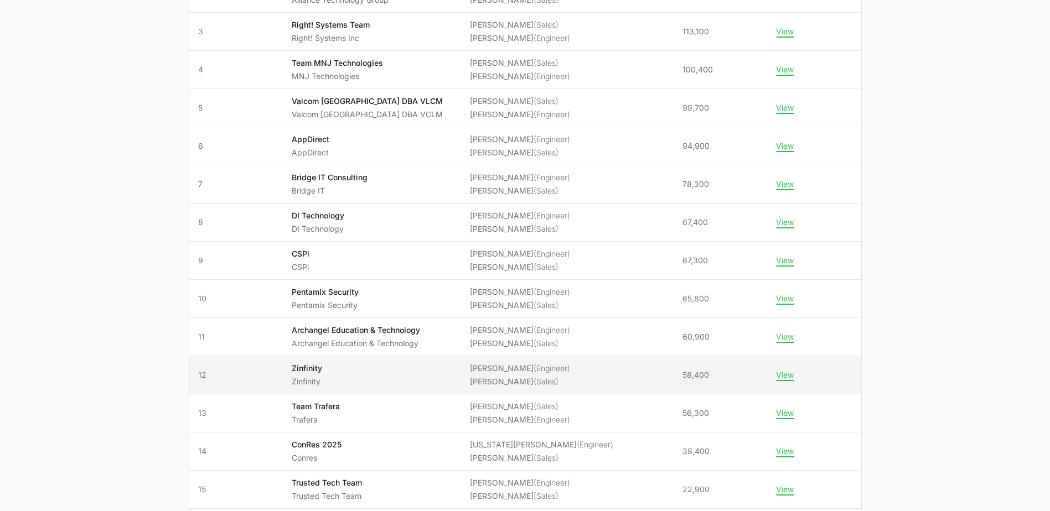
click at [380, 356] on span "Zinfinity Zinfinity" at bounding box center [372, 375] width 160 height 24
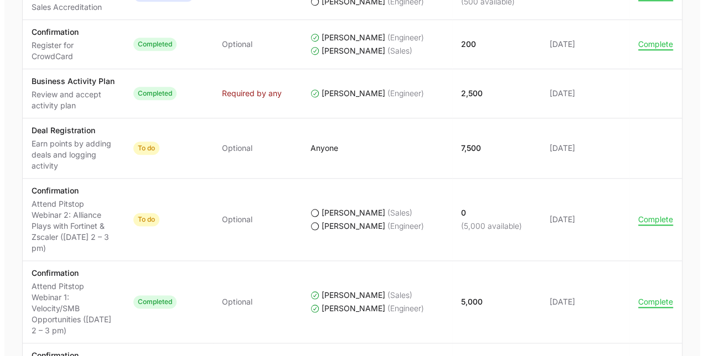
scroll to position [609, 0]
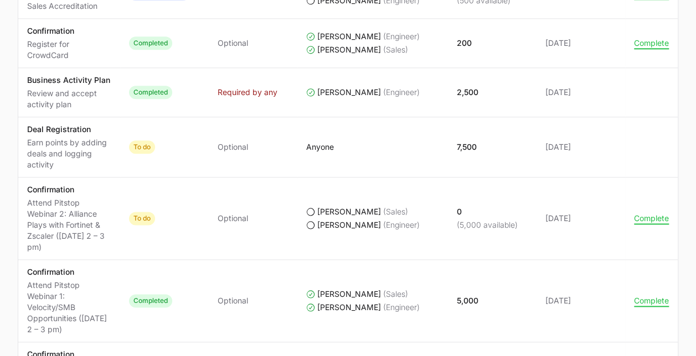
click at [313, 207] on icon "Zinfinity's progress" at bounding box center [310, 211] width 9 height 9
click at [309, 207] on icon "Zinfinity's progress" at bounding box center [310, 211] width 9 height 9
click at [312, 208] on icon "Zinfinity's progress" at bounding box center [311, 212] width 8 height 8
click at [650, 214] on button "Complete" at bounding box center [651, 219] width 35 height 10
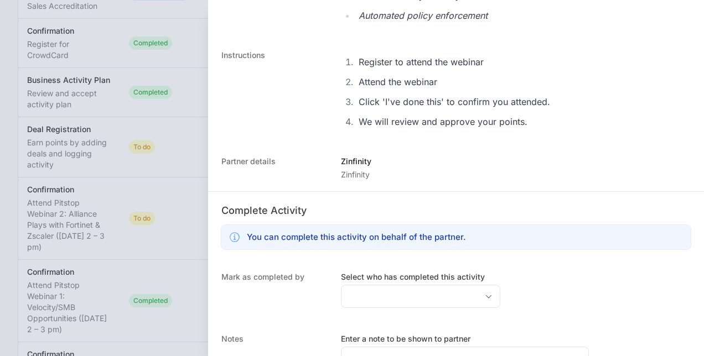
scroll to position [756, 0]
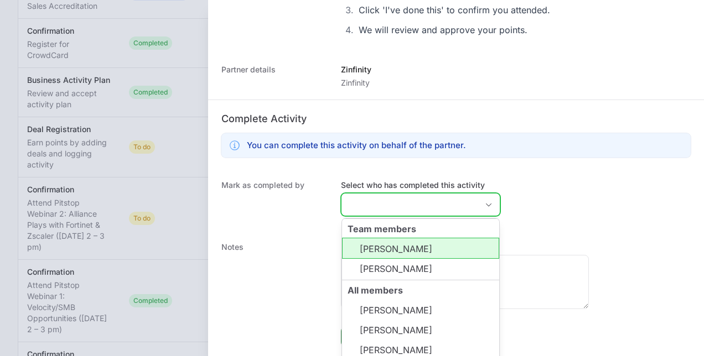
click at [388, 210] on input "Select who has completed this activity" at bounding box center [409, 205] width 136 height 22
click at [396, 246] on li "[PERSON_NAME]" at bounding box center [420, 248] width 157 height 21
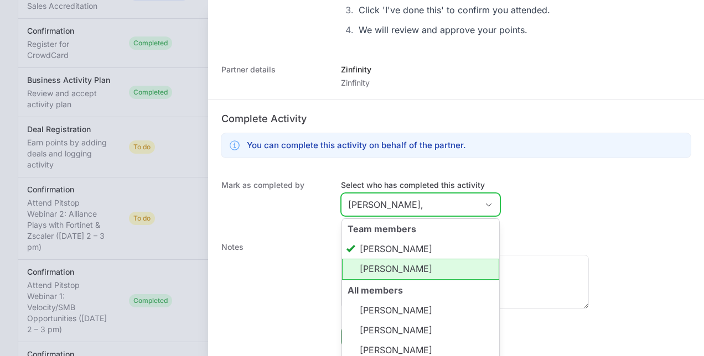
click at [395, 261] on li "[PERSON_NAME]" at bounding box center [420, 269] width 157 height 21
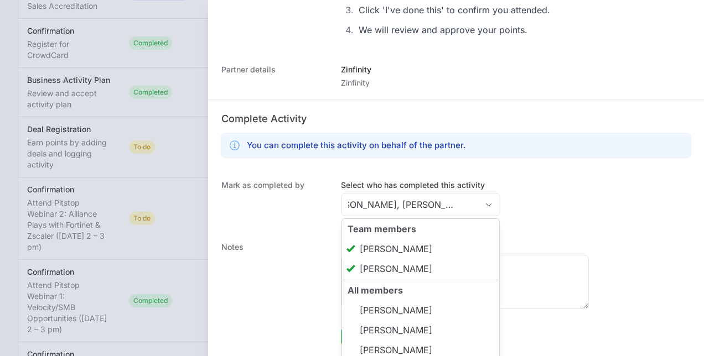
type input "[PERSON_NAME], [PERSON_NAME]"
click at [548, 211] on div "Mark as completed by Select who has completed this activity [PERSON_NAME], [PER…" at bounding box center [456, 200] width 496 height 62
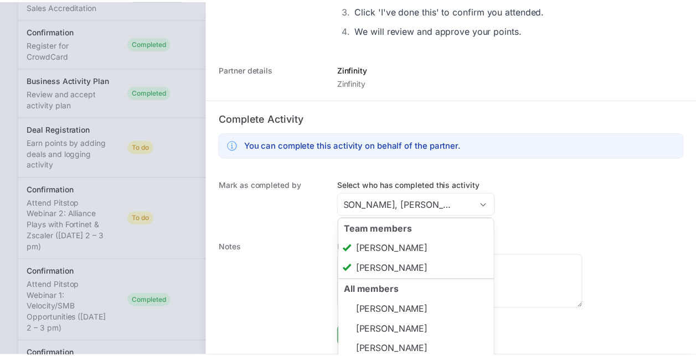
scroll to position [0, 0]
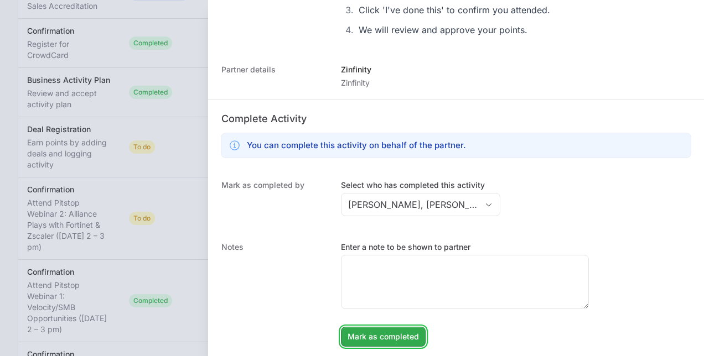
click at [412, 335] on span "Mark as completed" at bounding box center [382, 336] width 71 height 13
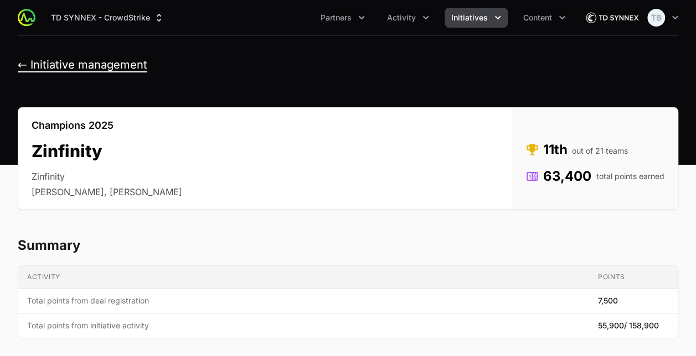
click at [74, 63] on button "← Initiative management" at bounding box center [82, 65] width 129 height 14
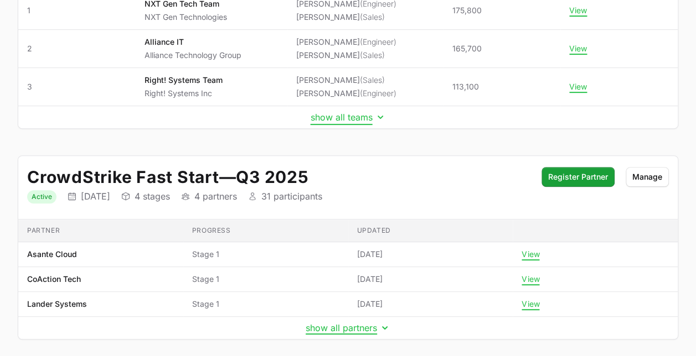
click at [355, 118] on button "show all teams" at bounding box center [347, 117] width 75 height 11
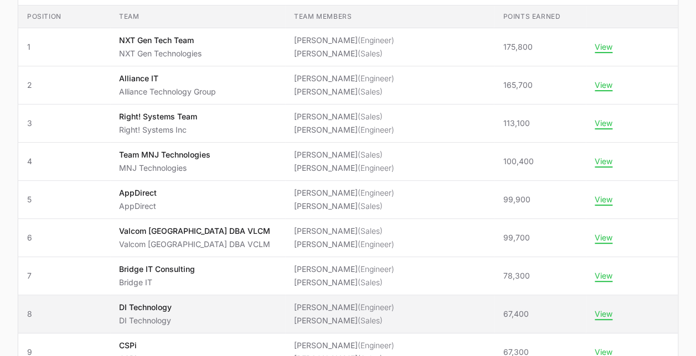
scroll to position [186, 0]
click at [172, 303] on p "DI Technology" at bounding box center [145, 306] width 53 height 11
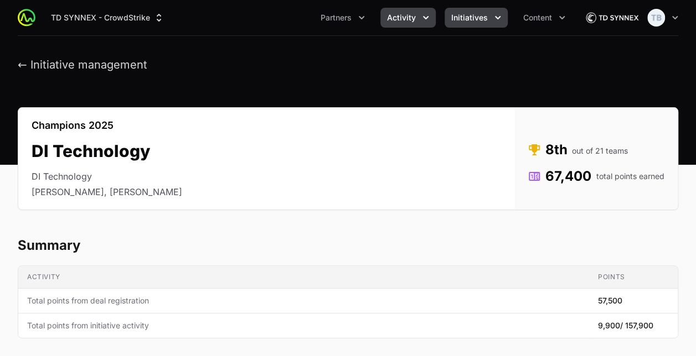
click at [396, 16] on span "Activity" at bounding box center [401, 17] width 29 height 11
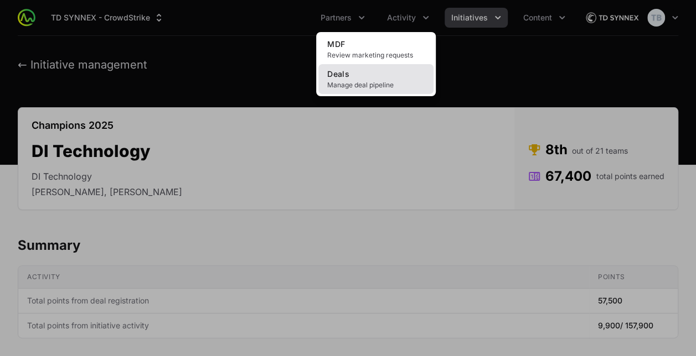
click at [377, 78] on link "Deals Manage deal pipeline" at bounding box center [375, 79] width 115 height 30
